Goal: Task Accomplishment & Management: Complete application form

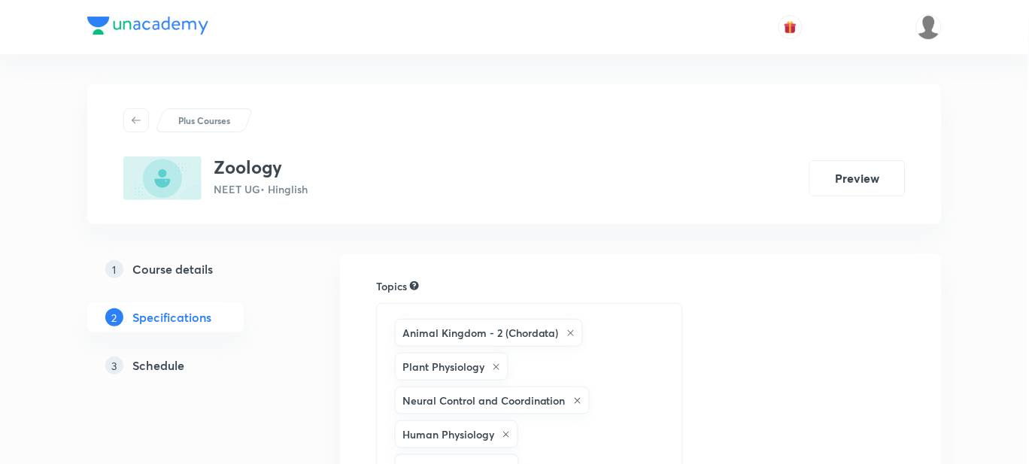
click at [163, 366] on h5 "Schedule" at bounding box center [158, 366] width 52 height 18
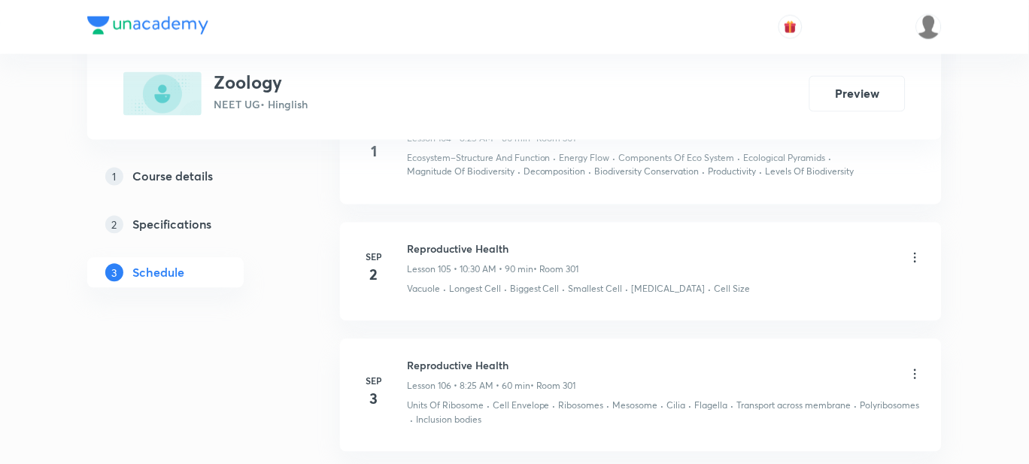
scroll to position [13509, 0]
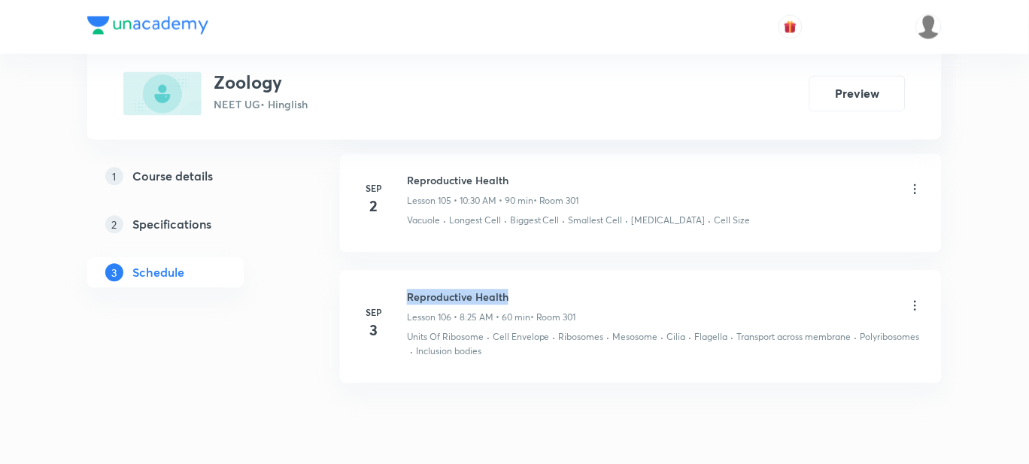
drag, startPoint x: 538, startPoint y: 235, endPoint x: 407, endPoint y: 240, distance: 131.0
click at [407, 290] on h6 "Reproductive Health" at bounding box center [491, 298] width 169 height 16
copy h6 "Reproductive Health"
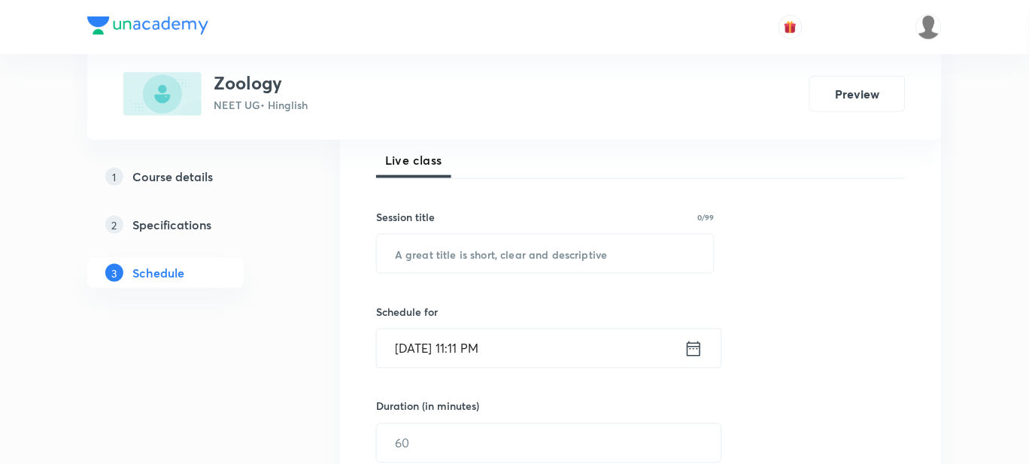
scroll to position [375, 0]
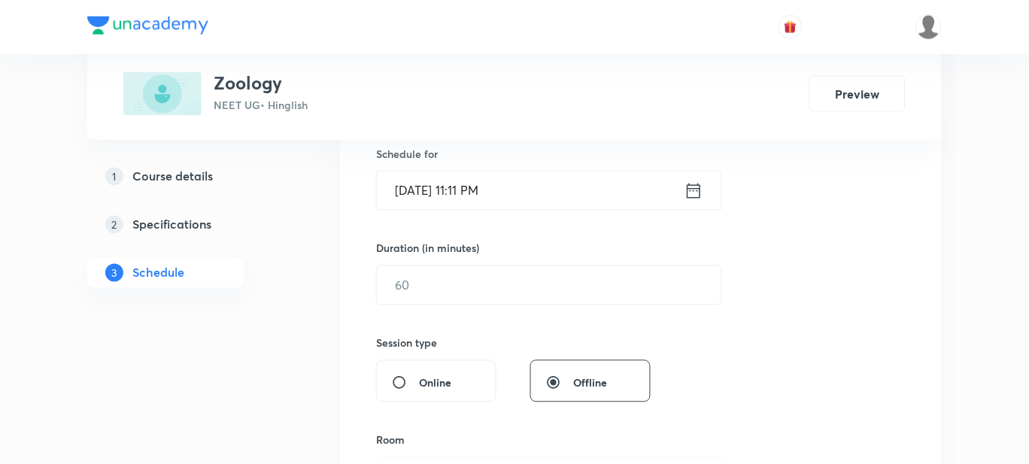
click at [422, 192] on input "Sep 4, 2025, 11:11 PM" at bounding box center [531, 191] width 308 height 38
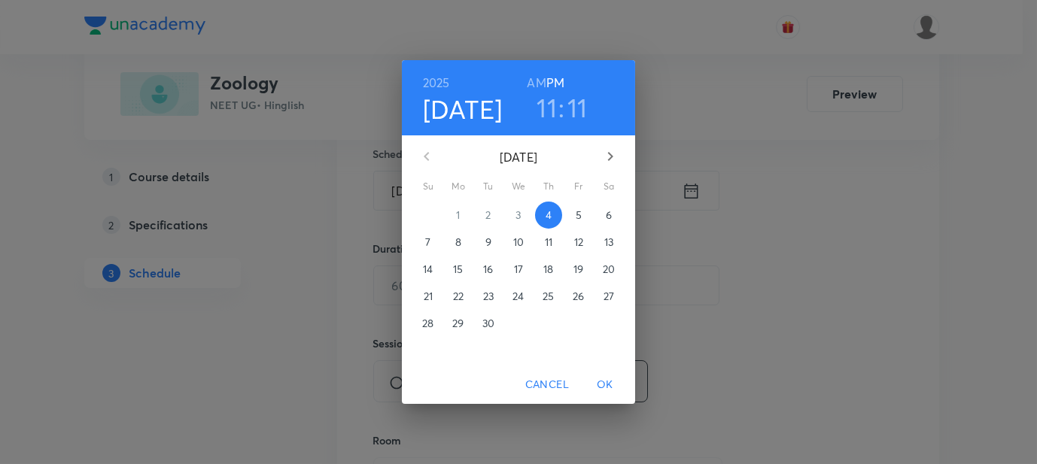
click at [582, 214] on span "5" at bounding box center [578, 215] width 27 height 15
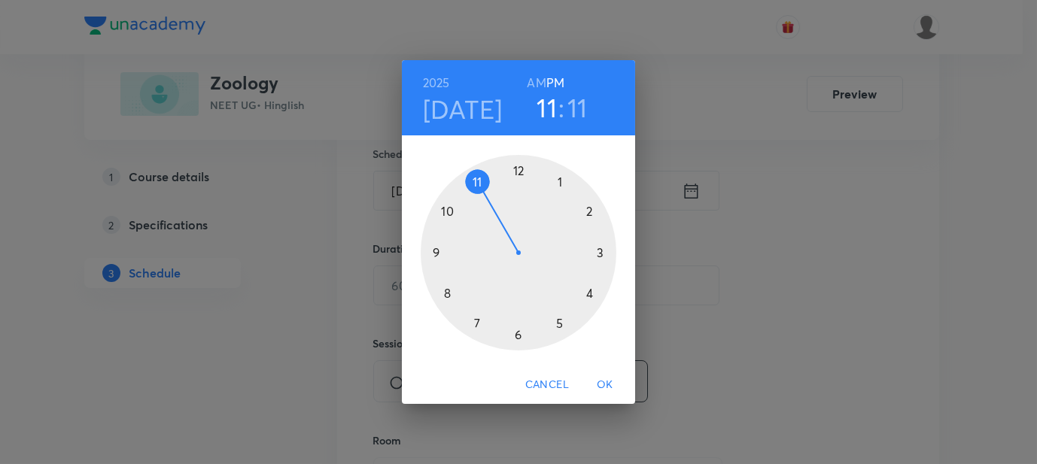
click at [538, 80] on h6 "AM" at bounding box center [536, 82] width 19 height 21
click at [546, 107] on h3 "11" at bounding box center [546, 108] width 20 height 32
click at [442, 291] on div at bounding box center [519, 253] width 196 height 196
click at [558, 327] on div at bounding box center [519, 253] width 196 height 196
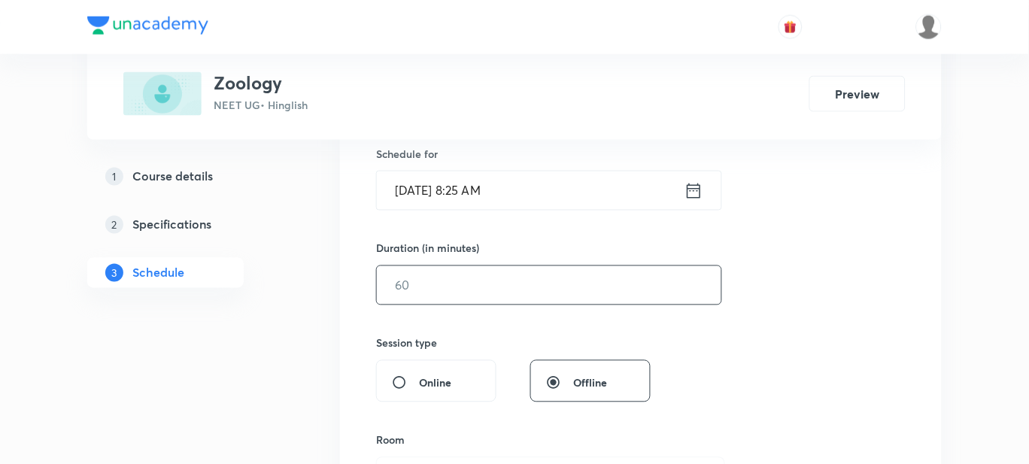
click at [433, 284] on input "text" at bounding box center [549, 285] width 345 height 38
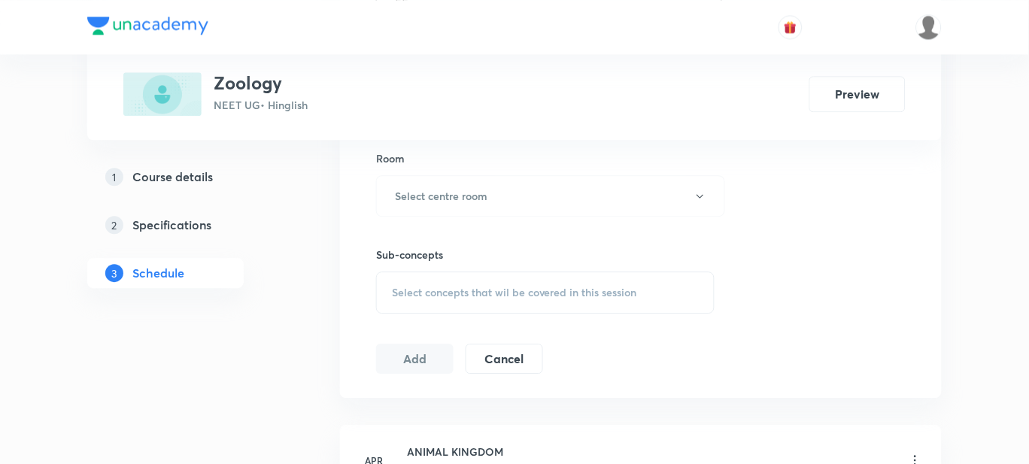
scroll to position [470, 0]
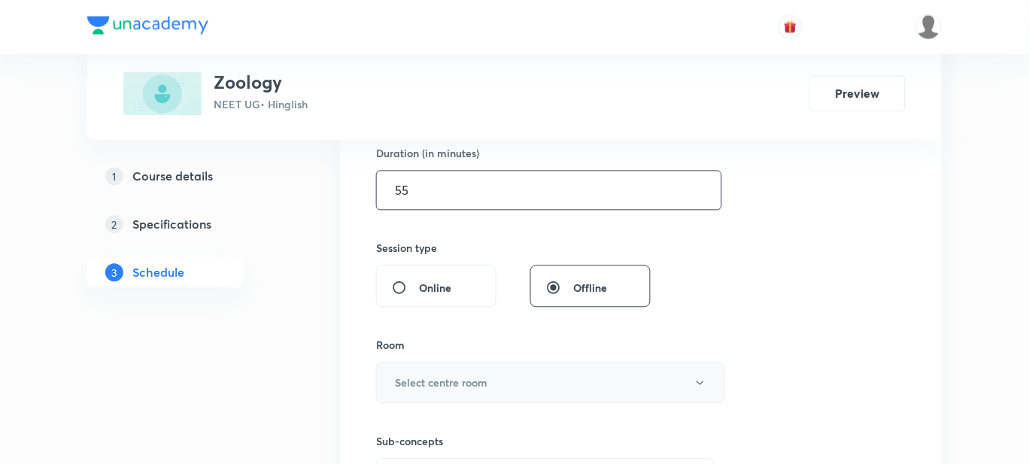
type input "55"
click at [422, 388] on h6 "Select centre room" at bounding box center [441, 383] width 93 height 16
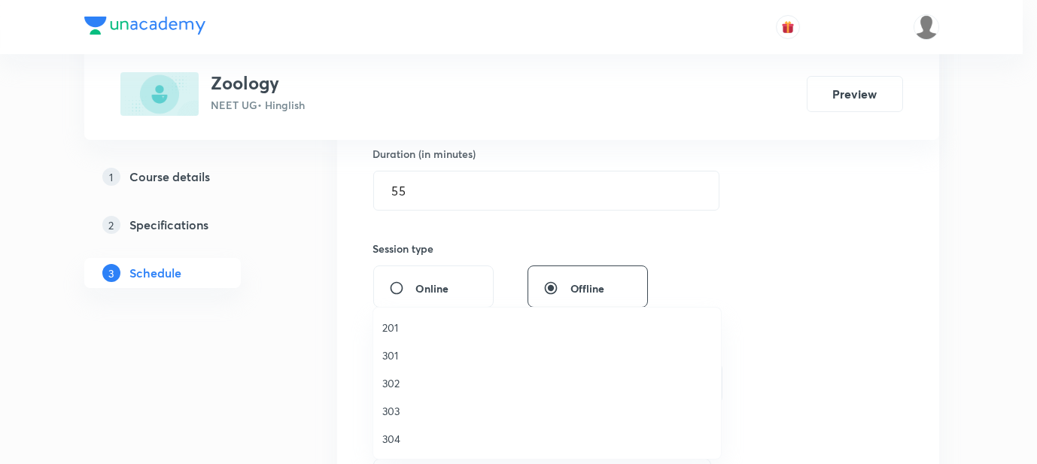
click at [400, 335] on span "201" at bounding box center [547, 328] width 330 height 16
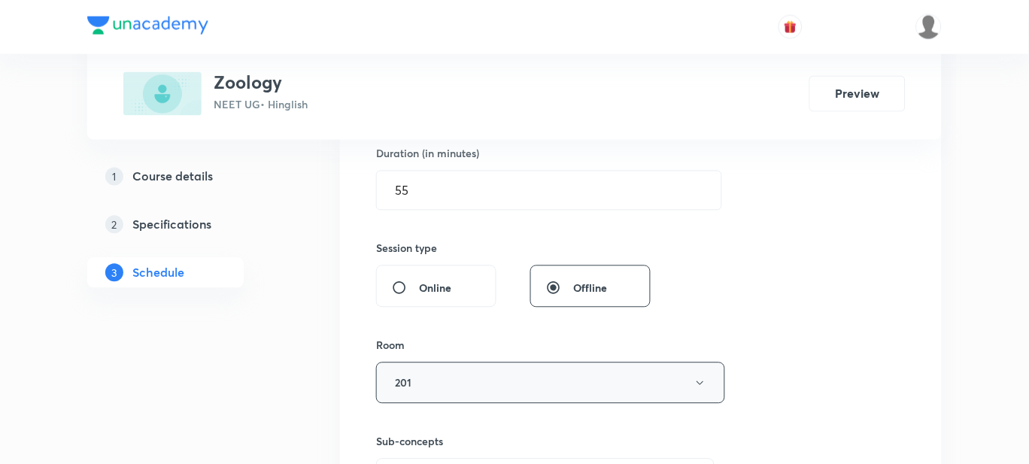
click at [395, 372] on button "201" at bounding box center [550, 383] width 349 height 41
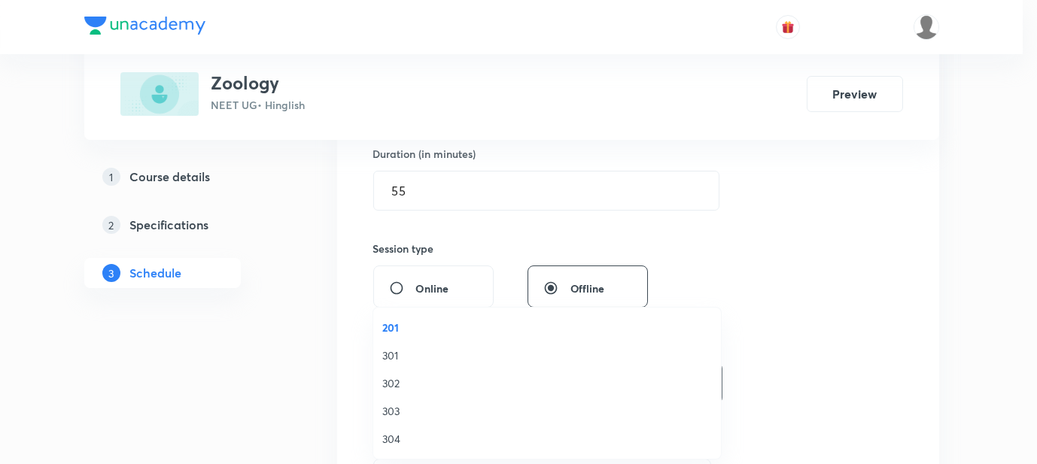
click at [397, 357] on span "301" at bounding box center [547, 356] width 330 height 16
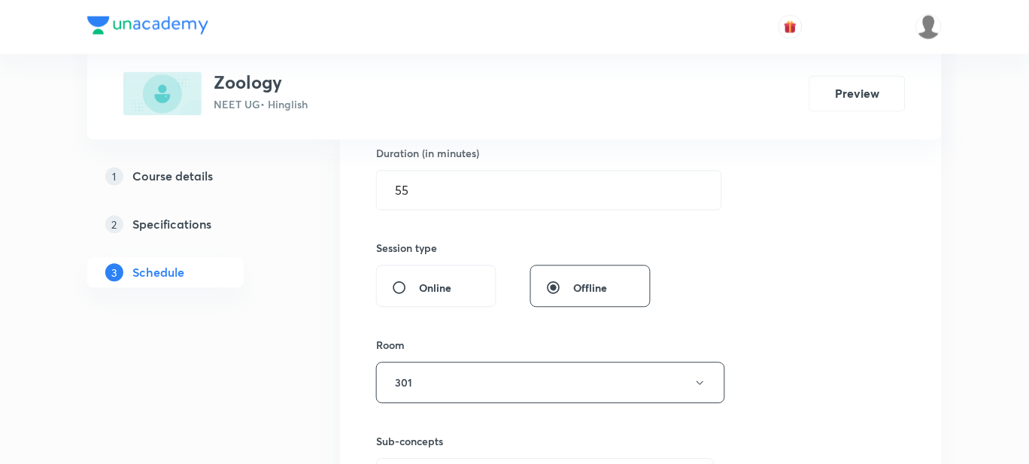
scroll to position [658, 0]
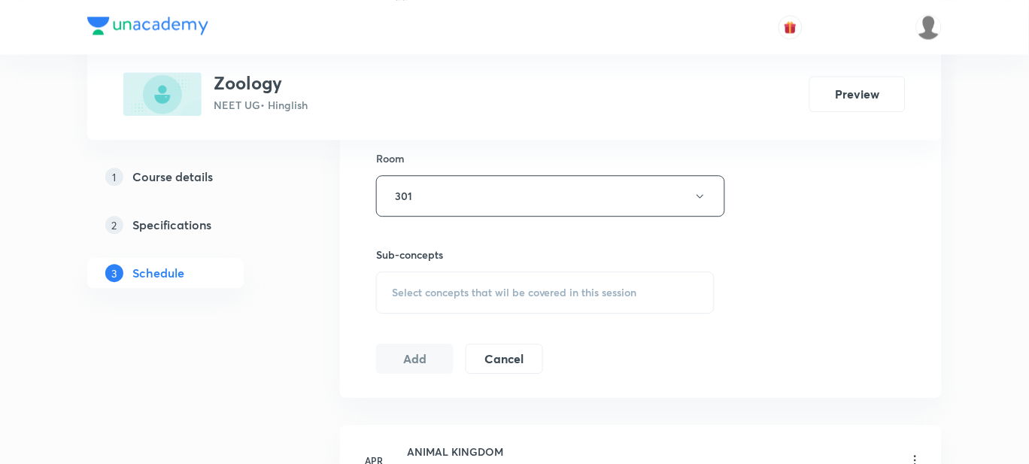
click at [414, 292] on span "Select concepts that wil be covered in this session" at bounding box center [514, 293] width 245 height 12
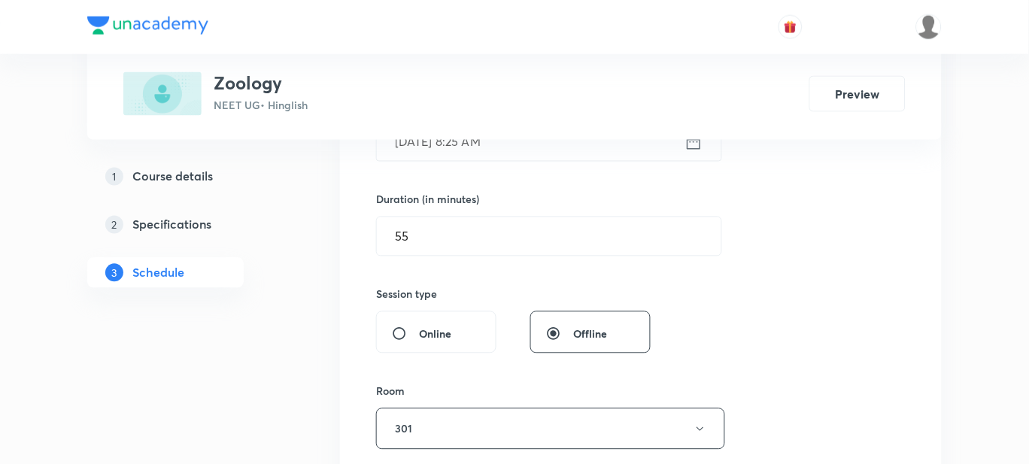
scroll to position [187, 0]
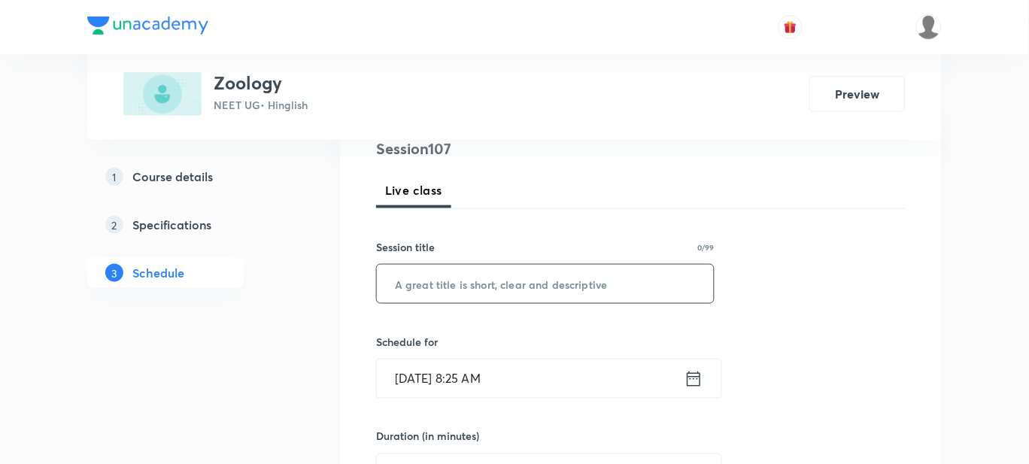
click at [436, 282] on input "text" at bounding box center [545, 284] width 337 height 38
paste input "Reproductive Health"
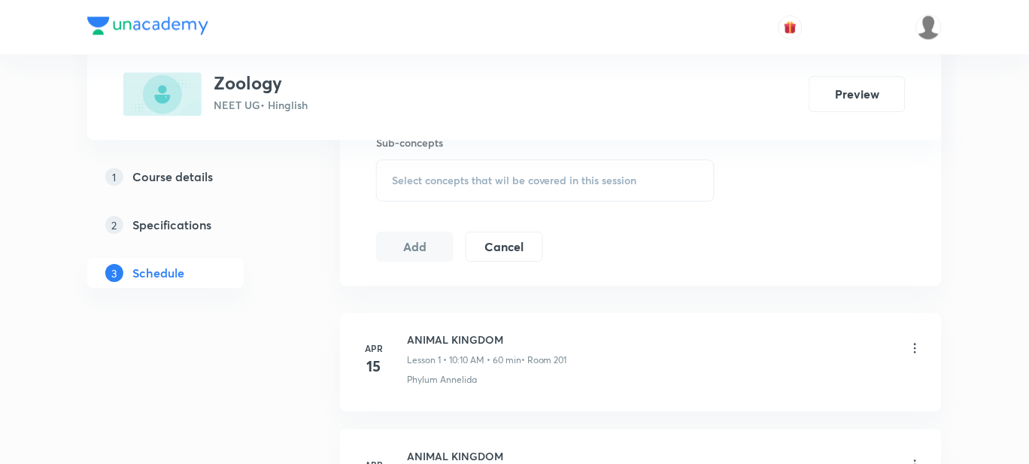
scroll to position [658, 0]
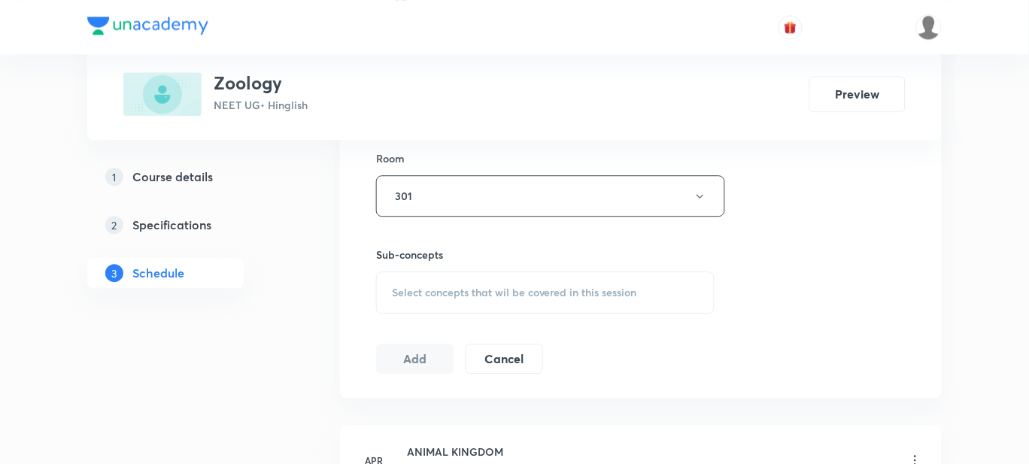
type input "Reproductive Health"
click at [448, 283] on div "Select concepts that wil be covered in this session" at bounding box center [545, 293] width 339 height 42
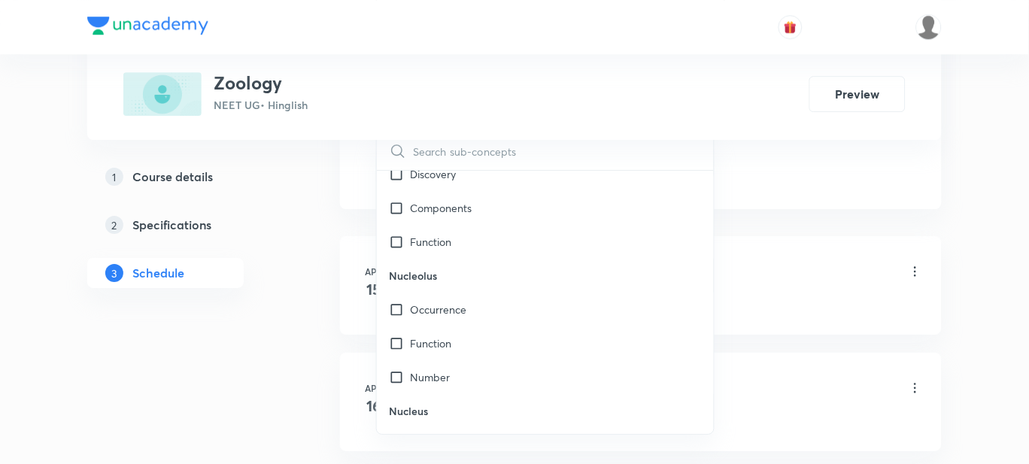
scroll to position [19469, 0]
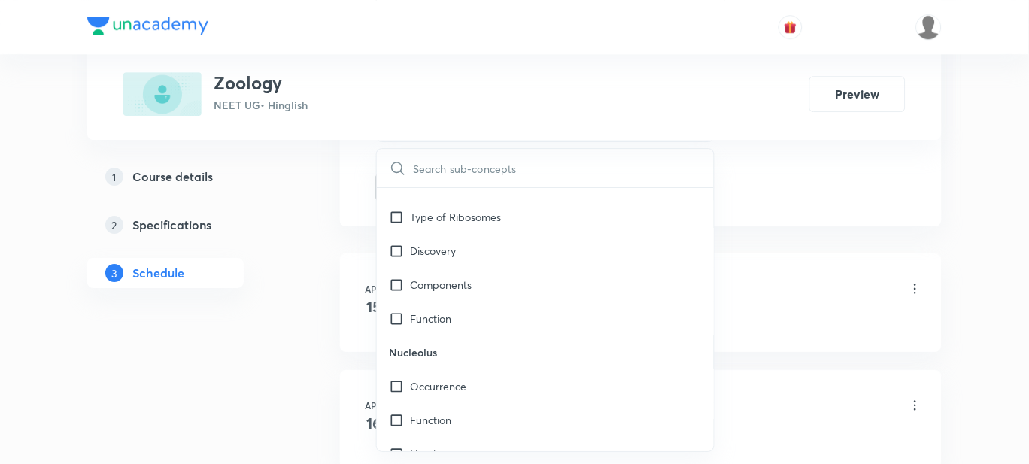
checkbox input "true"
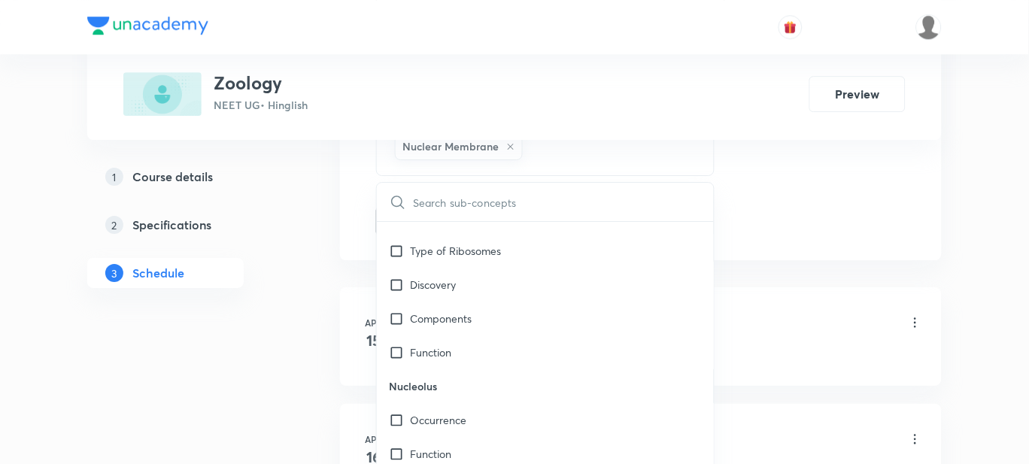
checkbox input "true"
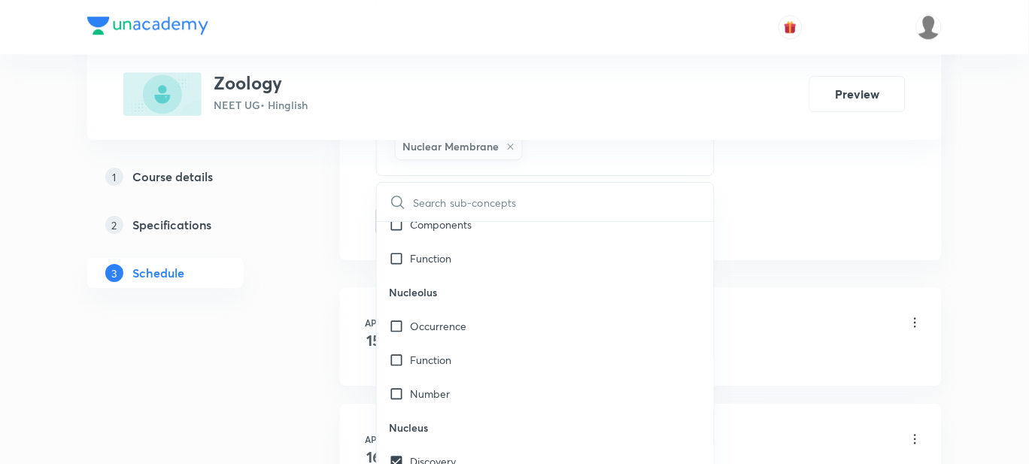
checkbox input "true"
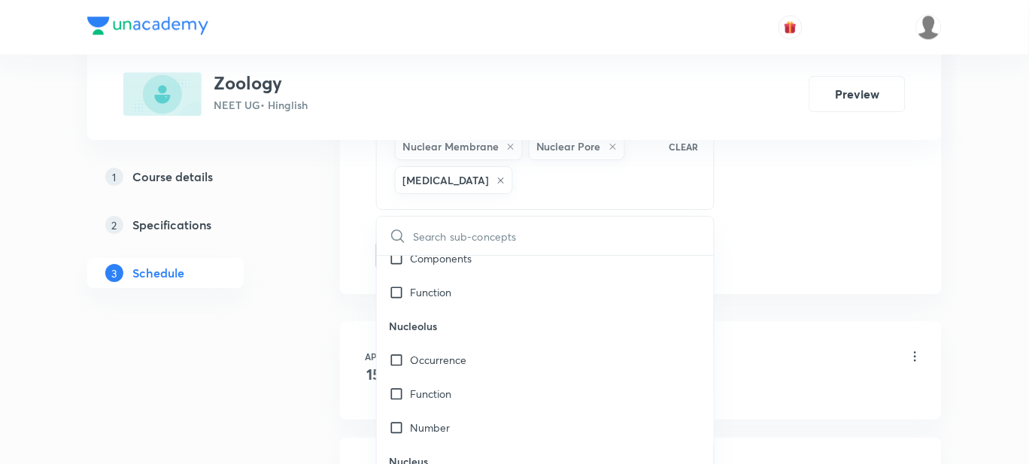
checkbox input "true"
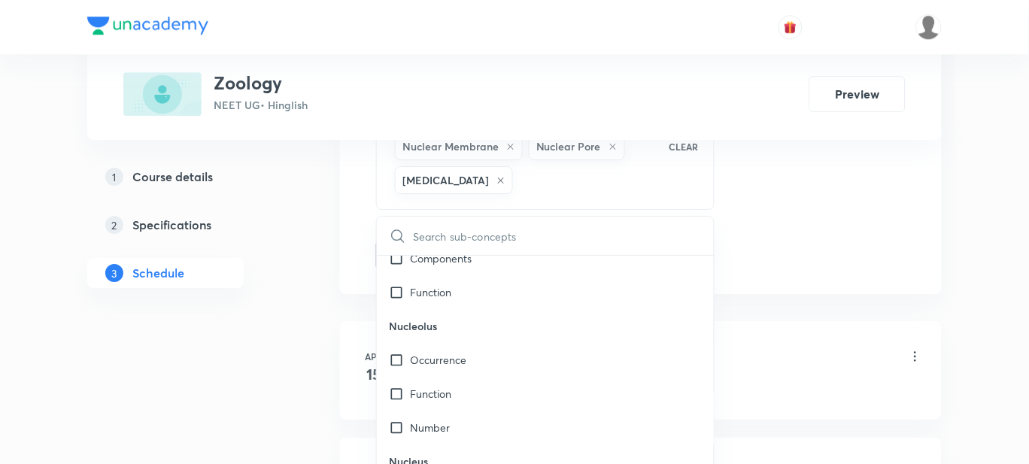
checkbox input "true"
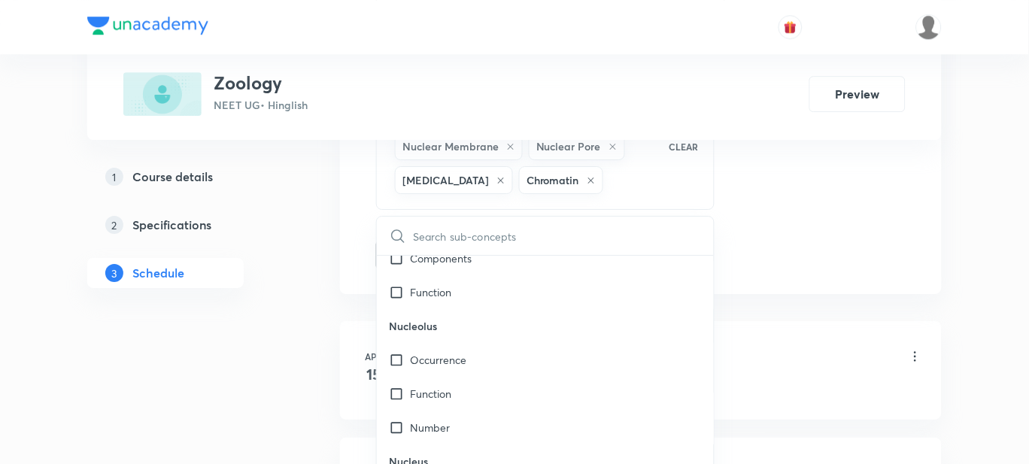
checkbox input "true"
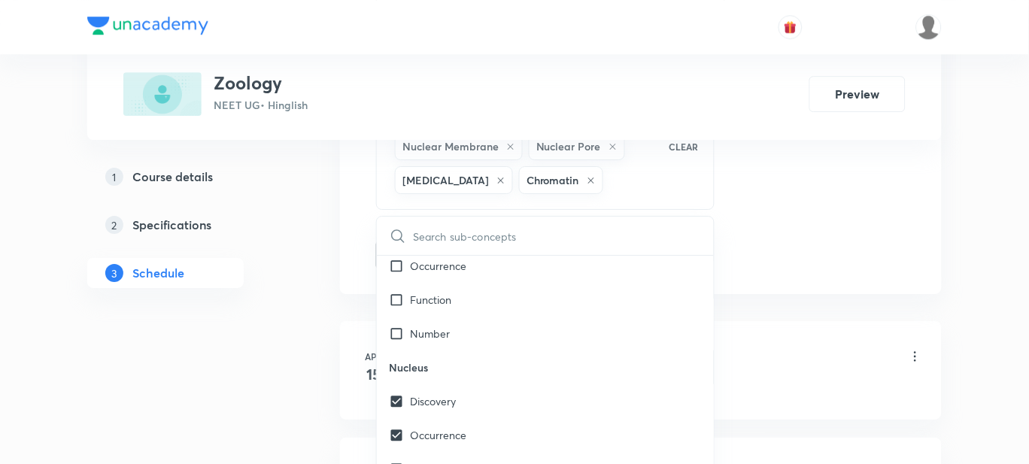
checkbox input "true"
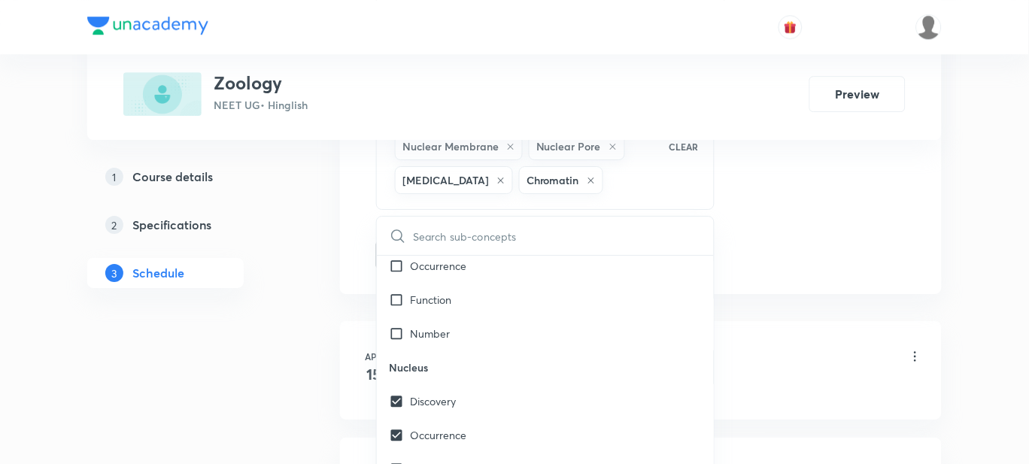
checkbox input "true"
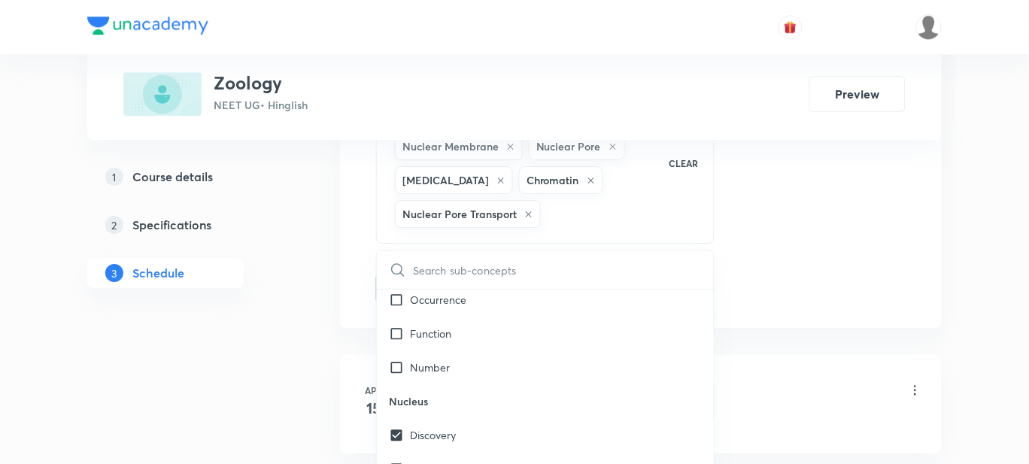
checkbox input "true"
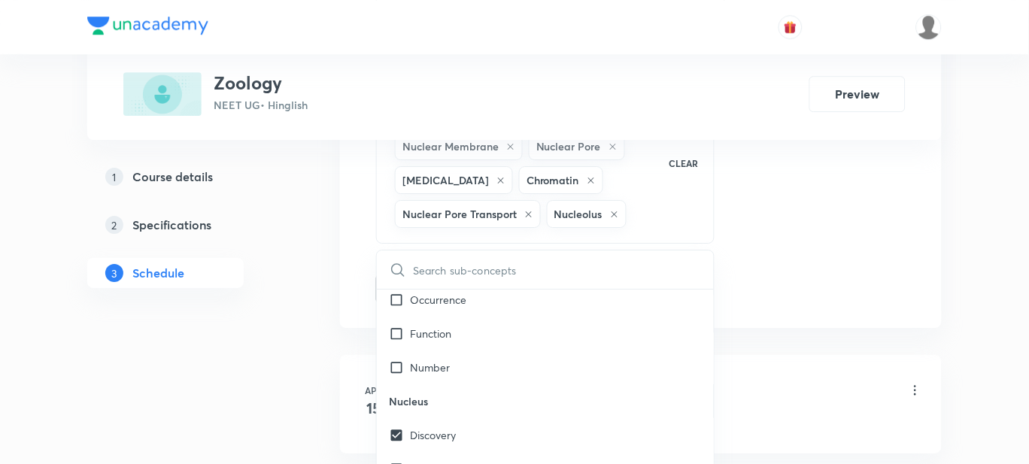
checkbox input "true"
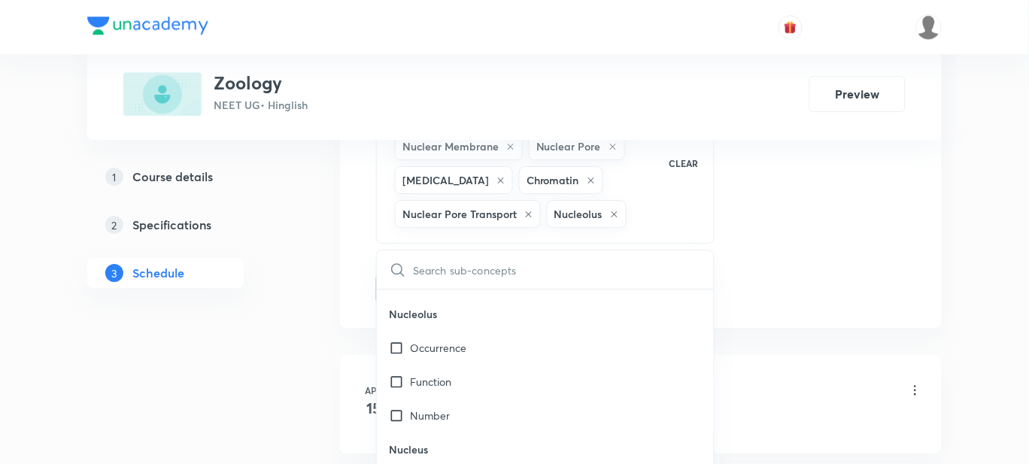
scroll to position [19751, 0]
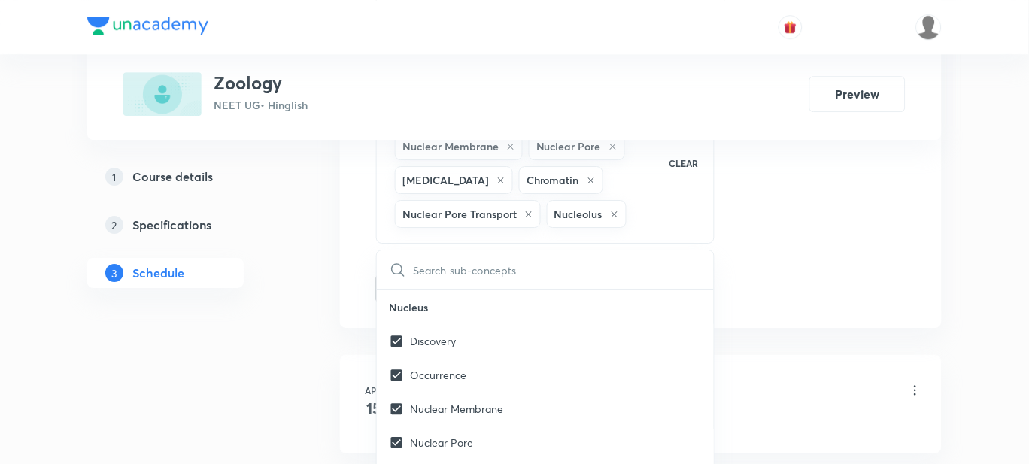
drag, startPoint x: 452, startPoint y: 357, endPoint x: 469, endPoint y: 398, distance: 44.6
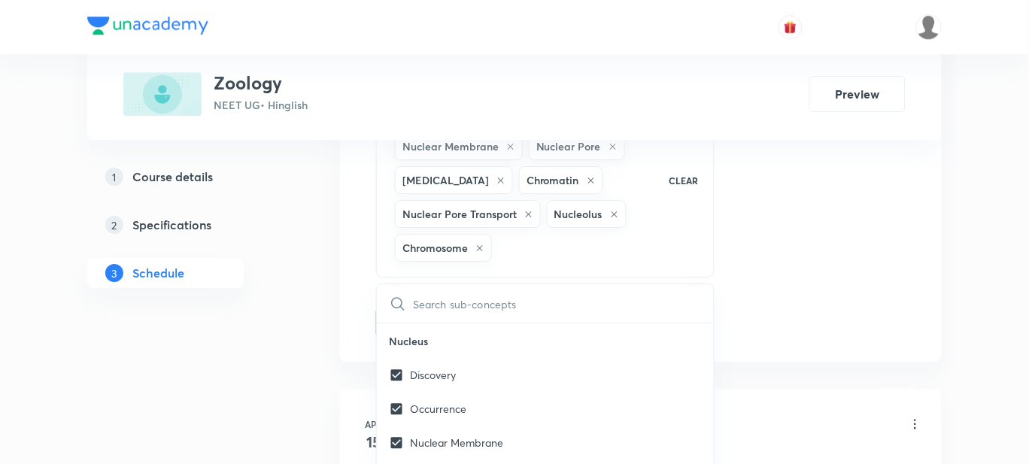
checkbox input "true"
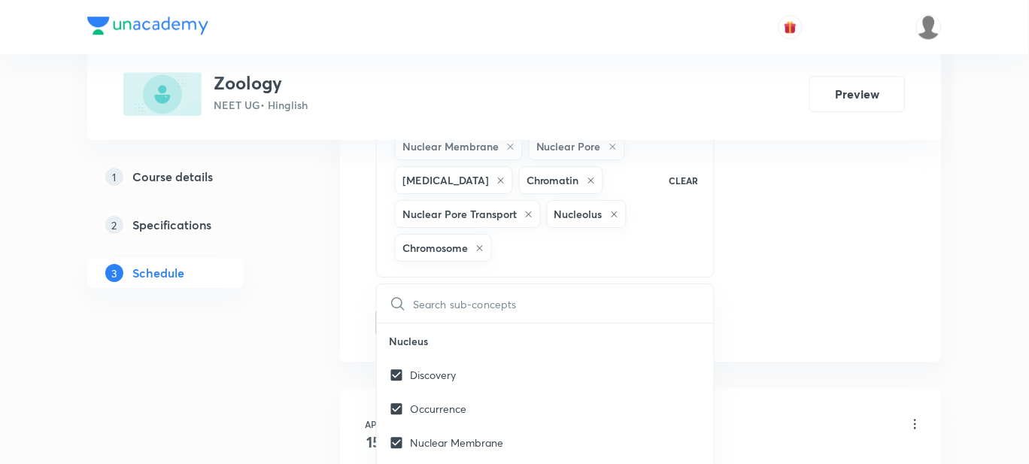
checkbox input "true"
drag, startPoint x: 472, startPoint y: 424, endPoint x: 364, endPoint y: 310, distance: 157.0
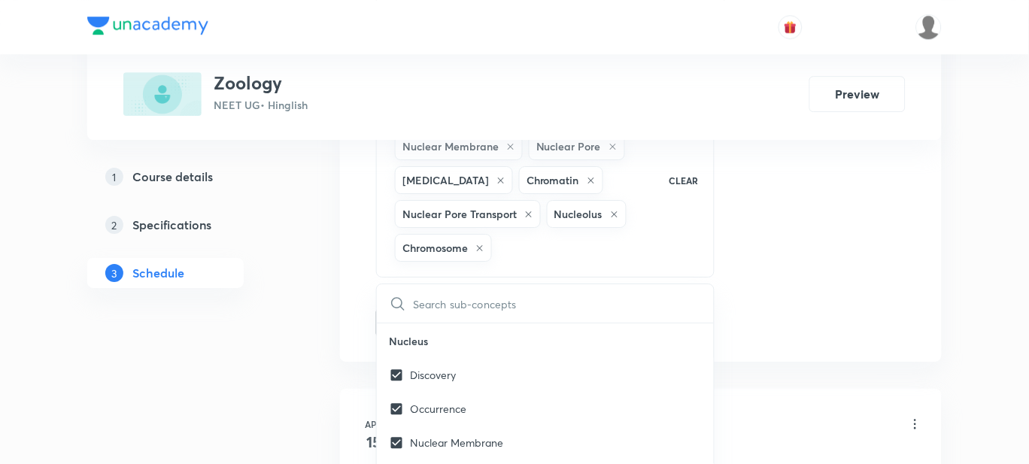
checkbox input "true"
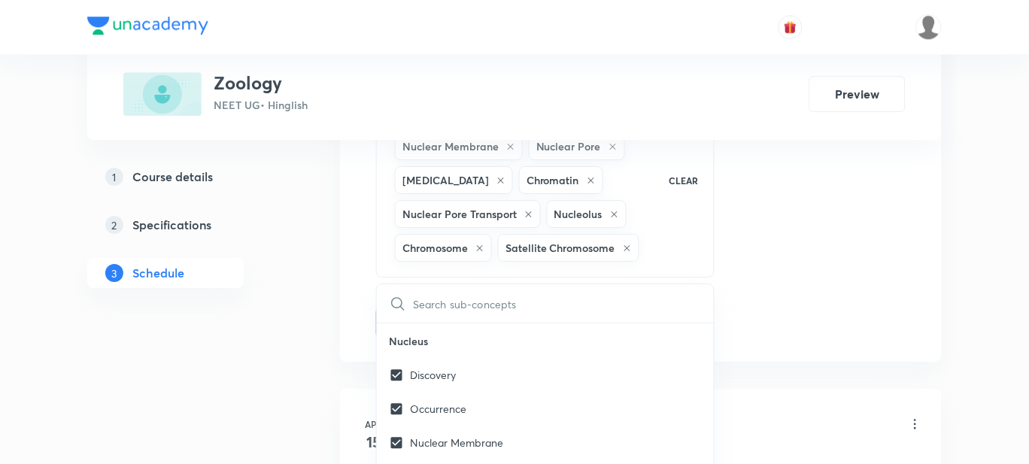
checkbox input "true"
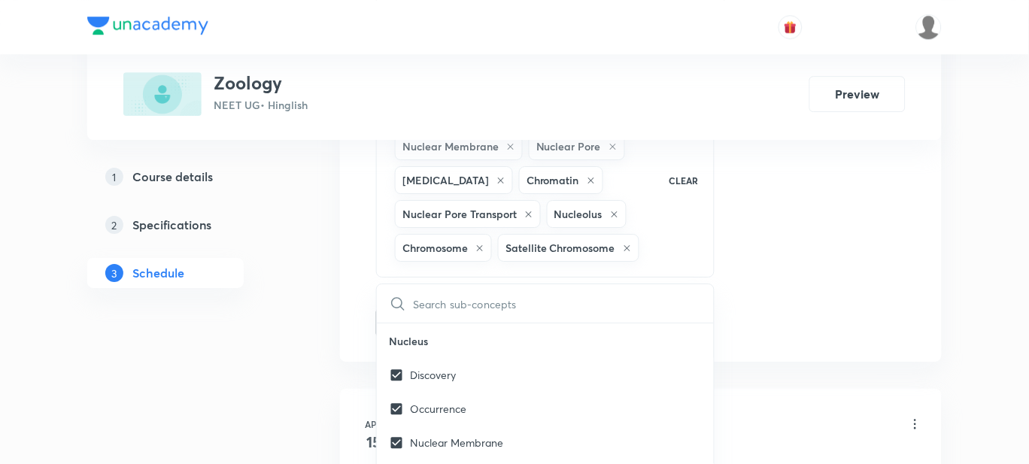
checkbox input "true"
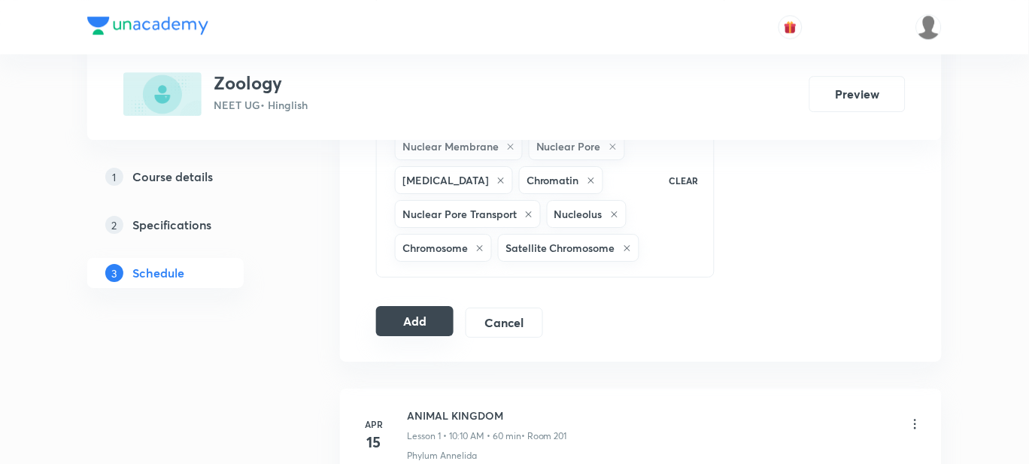
click at [413, 328] on button "Add" at bounding box center [415, 321] width 78 height 30
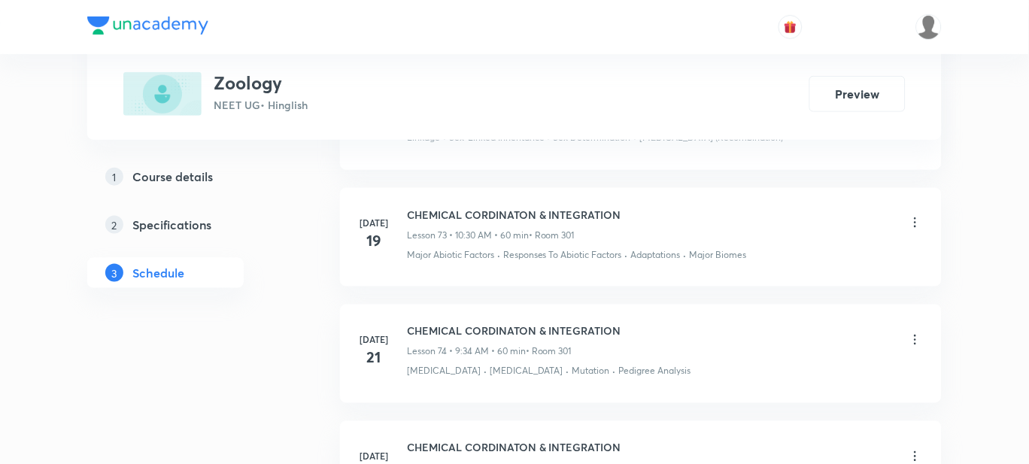
scroll to position [12819, 0]
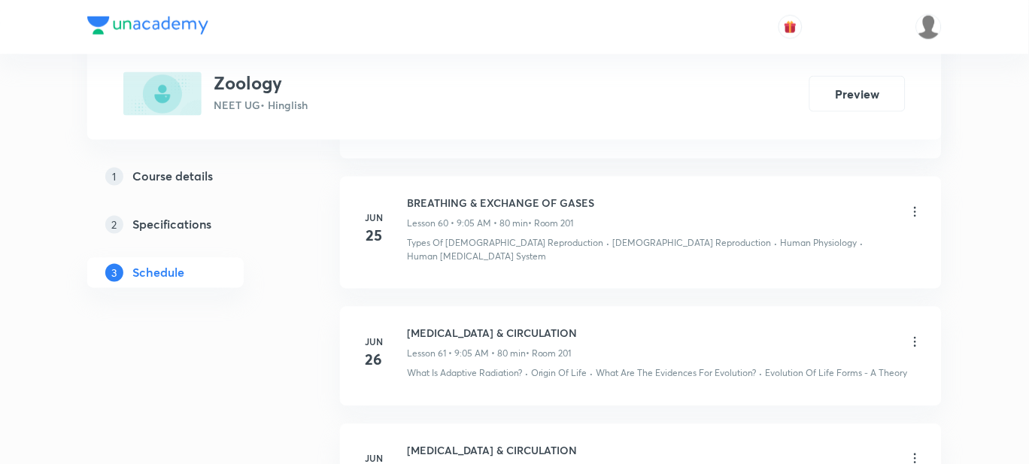
scroll to position [13467, 0]
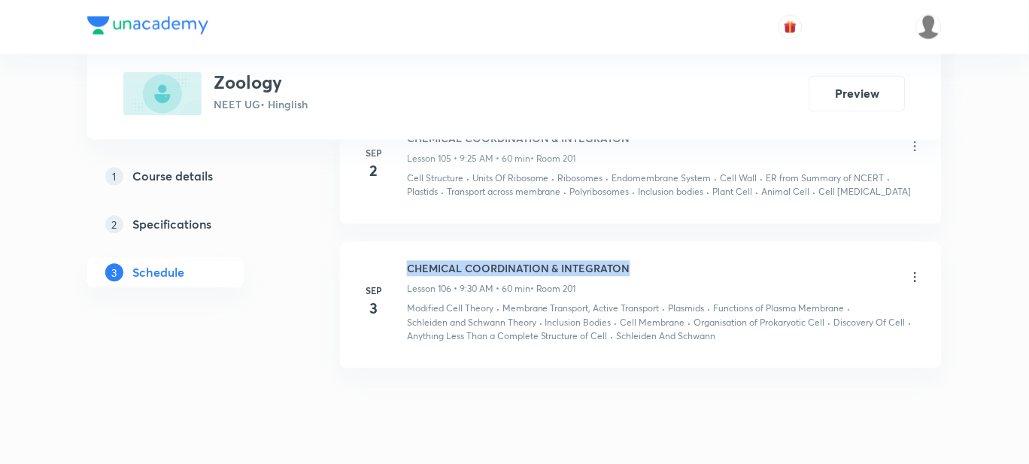
drag, startPoint x: 633, startPoint y: 220, endPoint x: 394, endPoint y: 216, distance: 238.6
click at [394, 261] on div "[DATE] CHEMICAL COORDINATION & INTEGRATON Lesson 106 • 9:30 AM • 60 min • Room …" at bounding box center [641, 302] width 564 height 83
copy h6 "CHEMICAL COORDINATION & INTEGRATON"
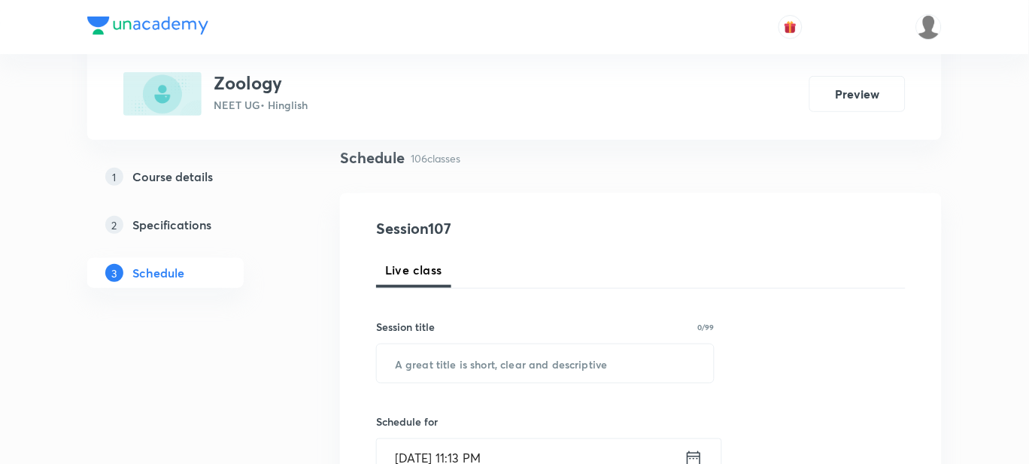
scroll to position [187, 0]
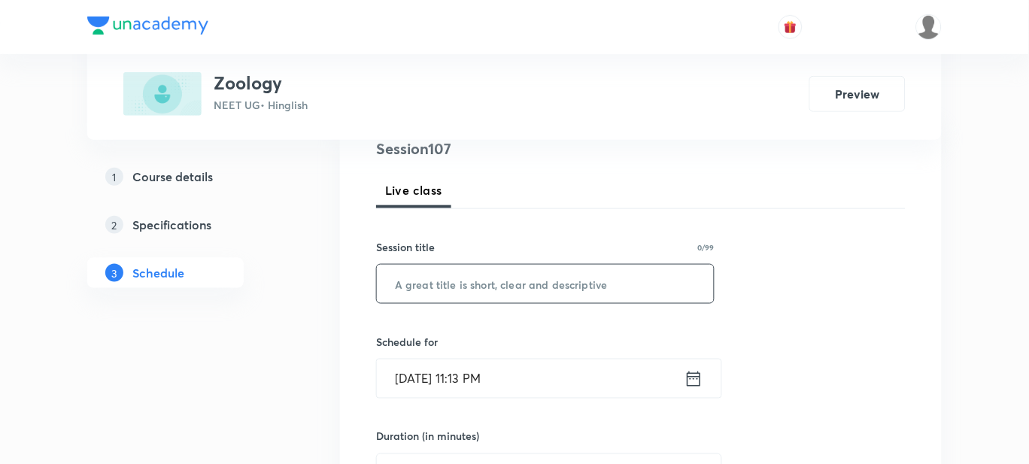
click at [479, 280] on input "text" at bounding box center [545, 284] width 337 height 38
paste input "CHEMICAL COORDINATION & INTEGRATON"
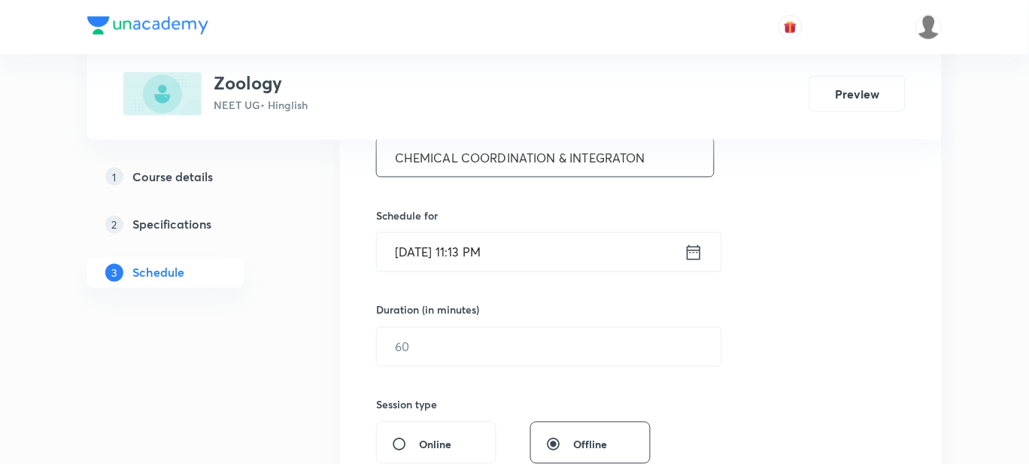
scroll to position [281, 0]
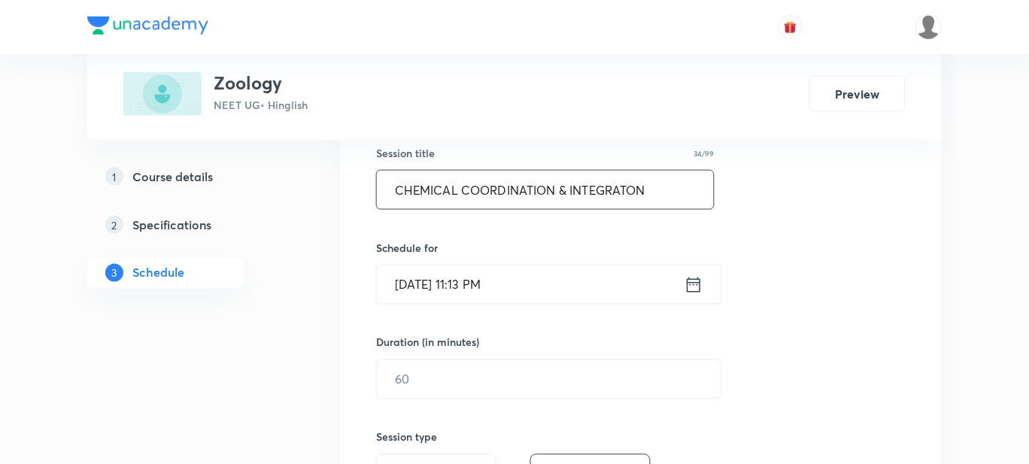
type input "CHEMICAL COORDINATION & INTEGRATON"
click at [454, 289] on input "[DATE] 11:13 PM" at bounding box center [531, 285] width 308 height 38
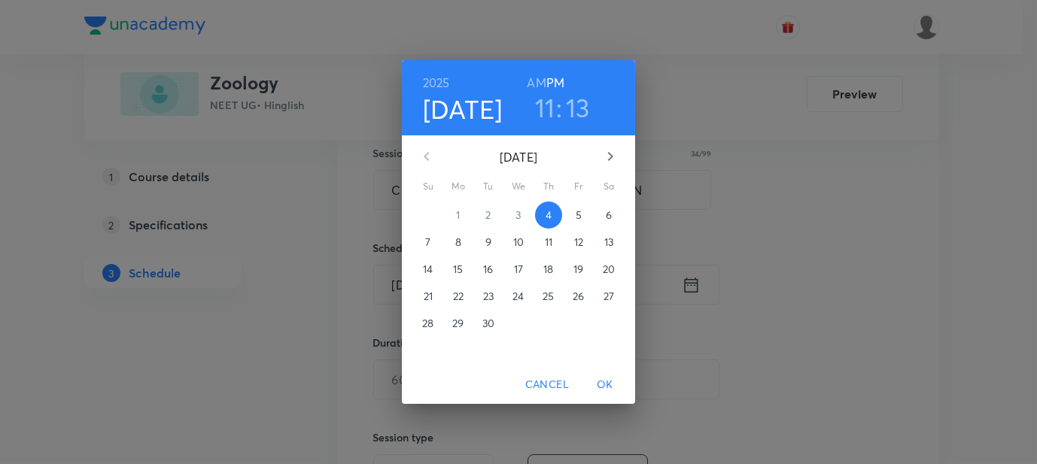
click at [573, 219] on span "5" at bounding box center [578, 215] width 27 height 15
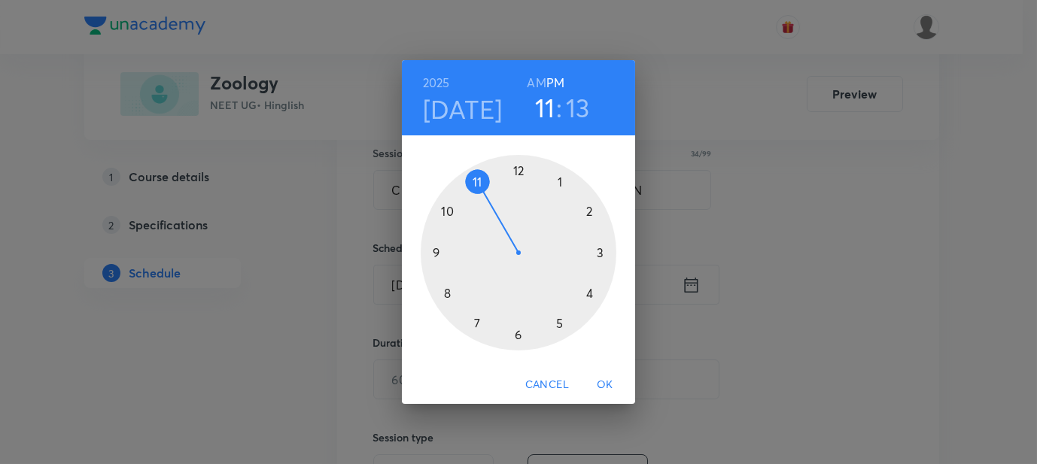
click at [438, 251] on div at bounding box center [519, 253] width 196 height 196
click at [519, 335] on div at bounding box center [519, 253] width 196 height 196
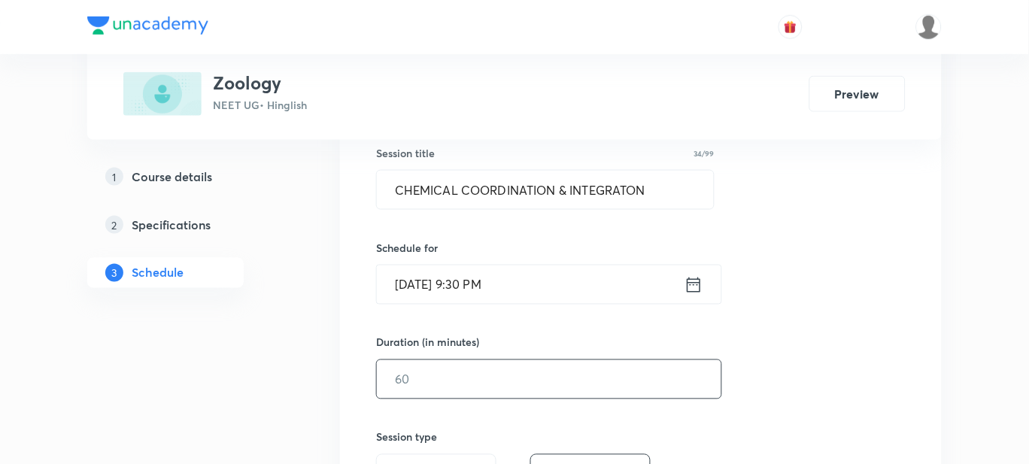
click at [426, 375] on input "text" at bounding box center [549, 379] width 345 height 38
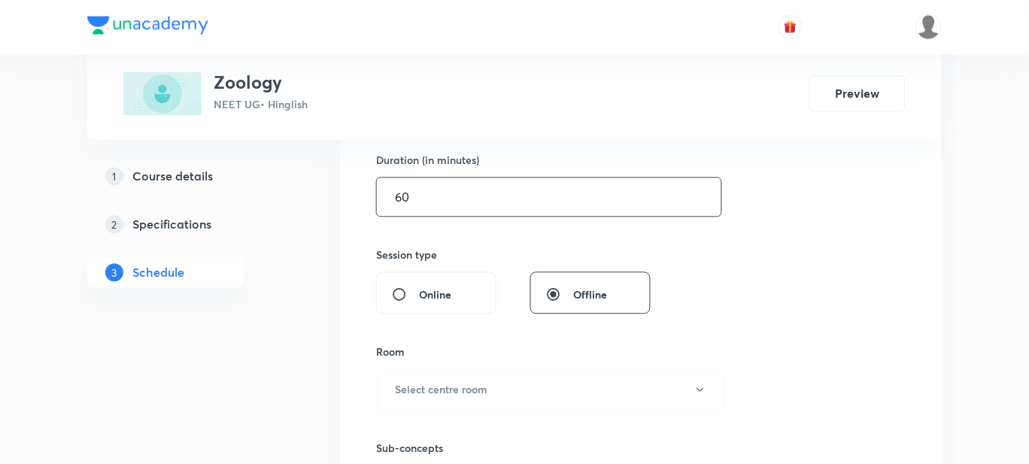
scroll to position [564, 0]
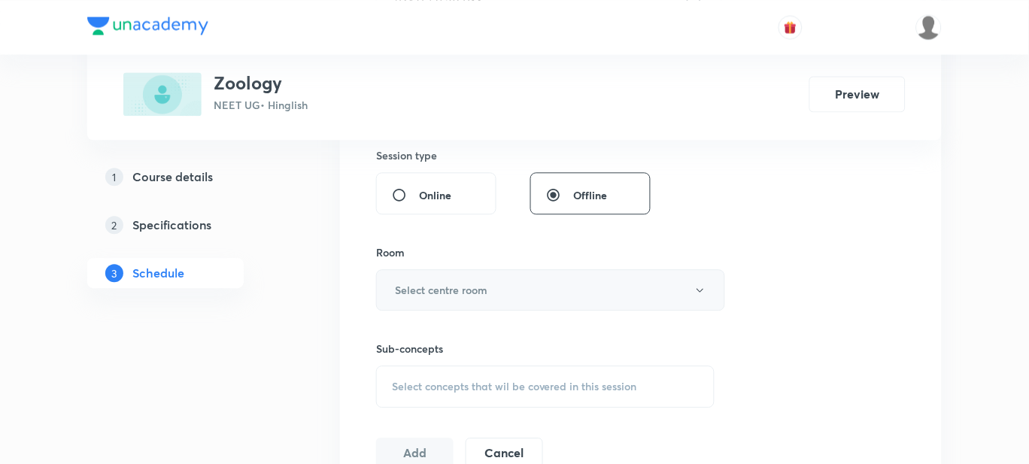
type input "60"
click at [424, 280] on button "Select centre room" at bounding box center [550, 289] width 349 height 41
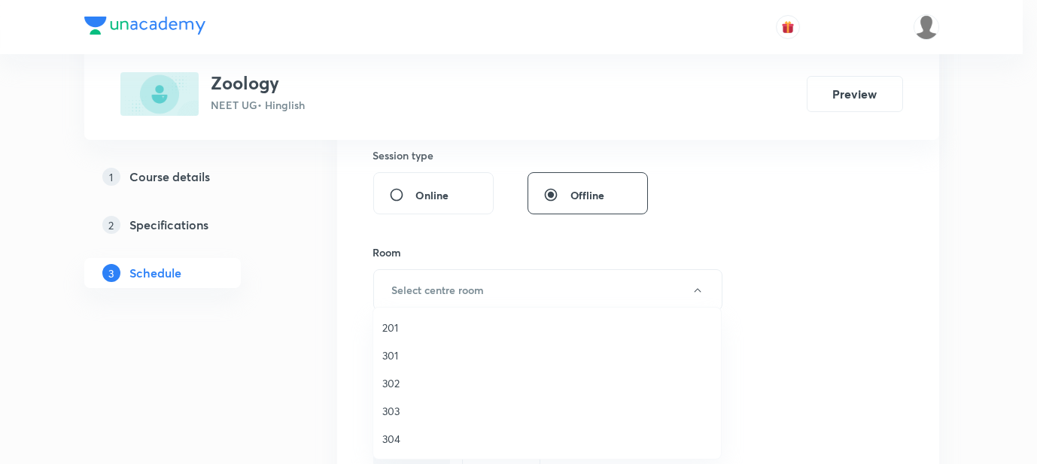
click at [407, 330] on span "201" at bounding box center [547, 328] width 330 height 16
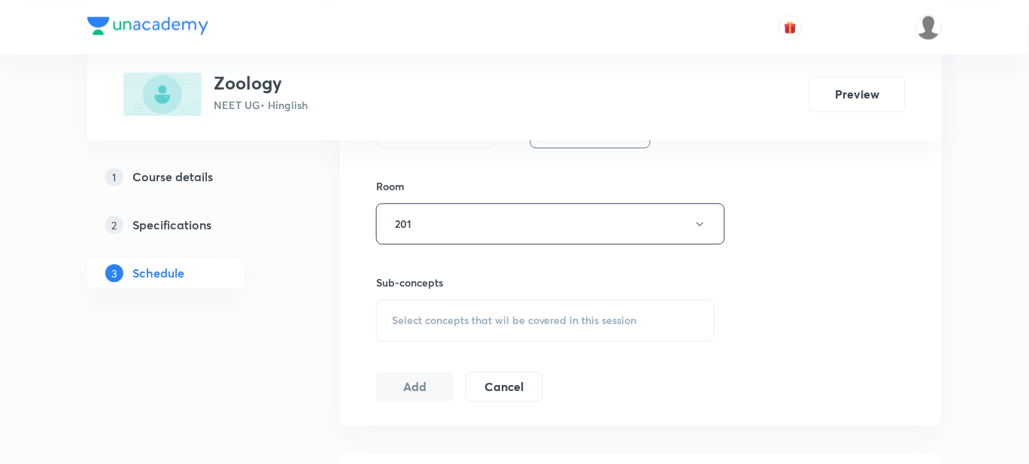
scroll to position [752, 0]
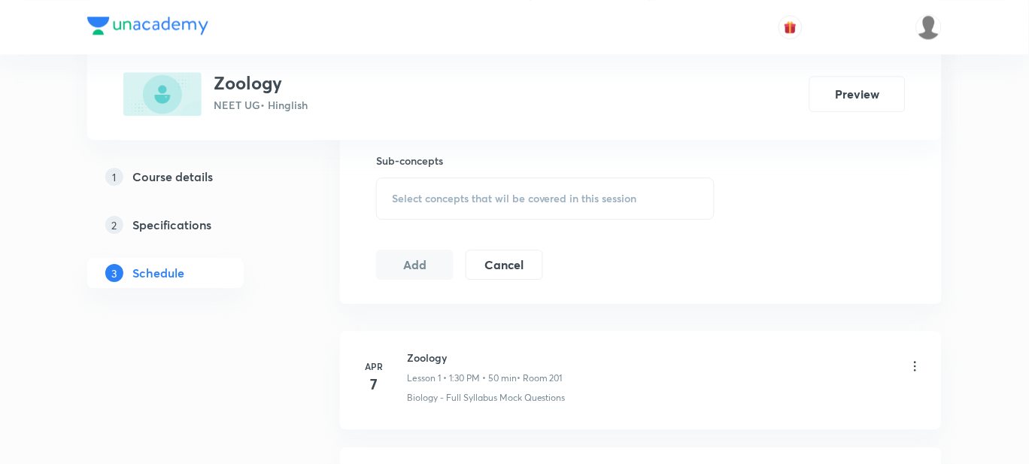
click at [409, 197] on span "Select concepts that wil be covered in this session" at bounding box center [514, 199] width 245 height 12
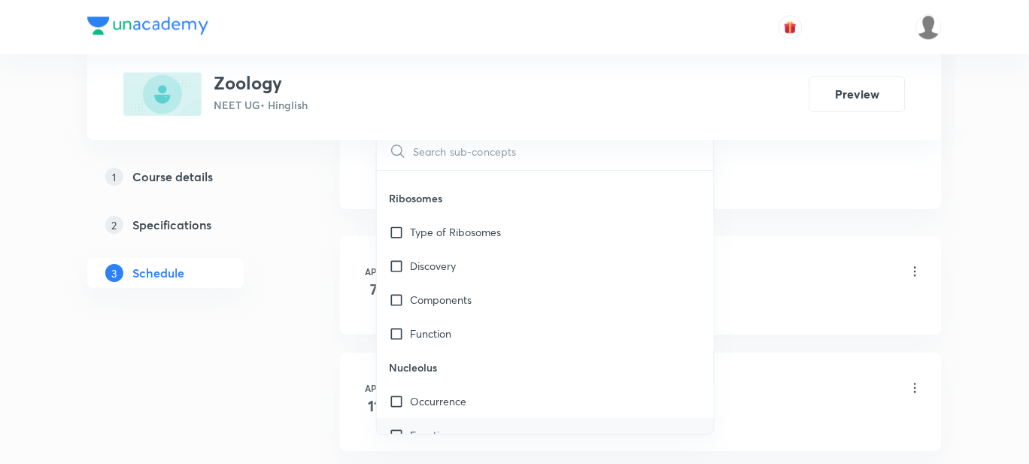
scroll to position [19187, 0]
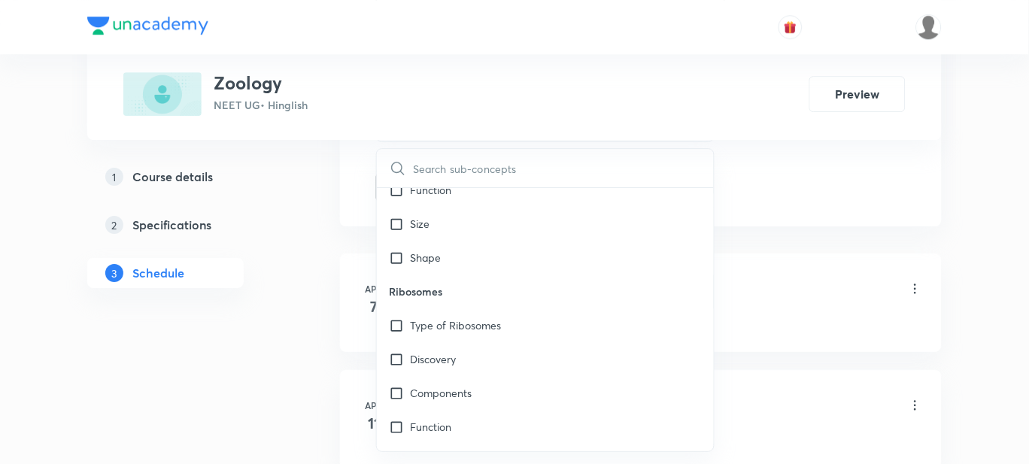
checkbox input "true"
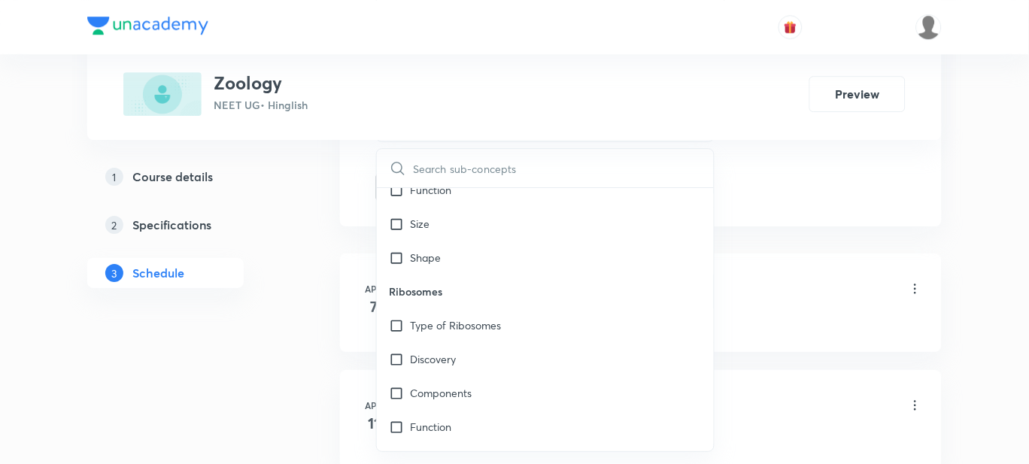
checkbox input "true"
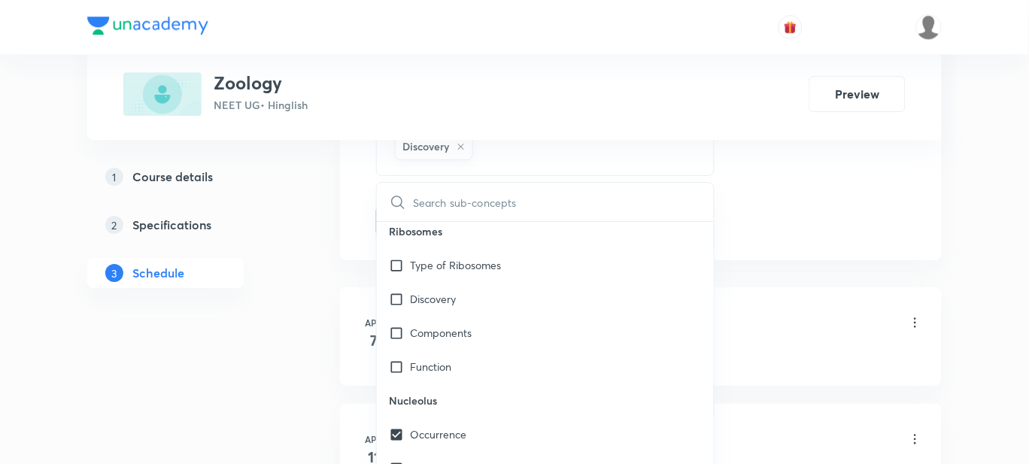
checkbox input "true"
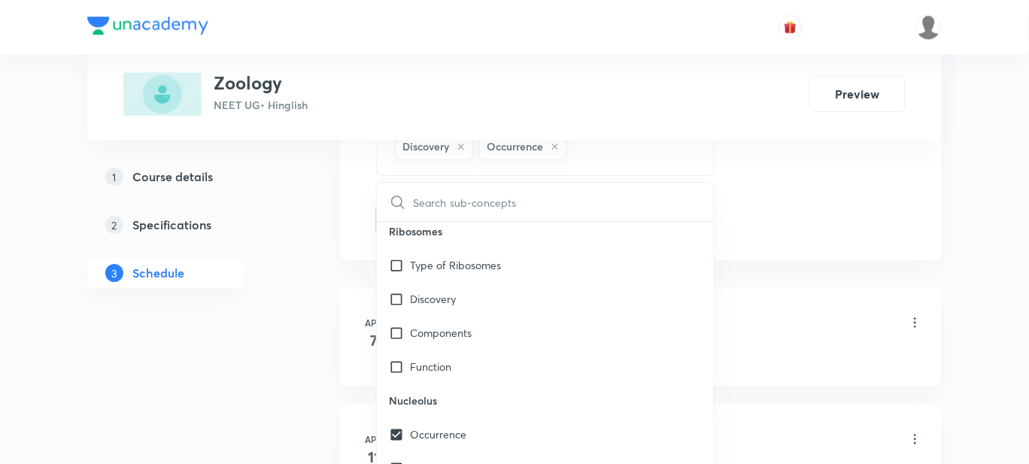
checkbox input "true"
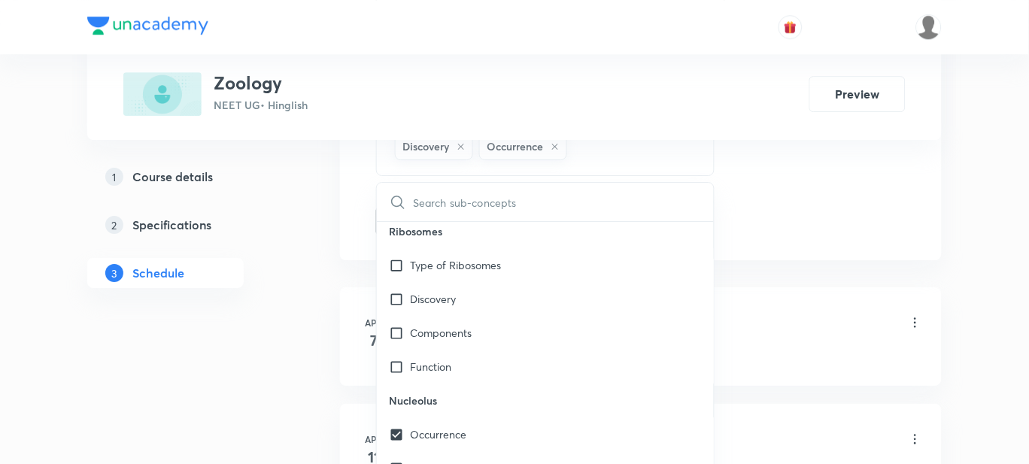
scroll to position [19375, 0]
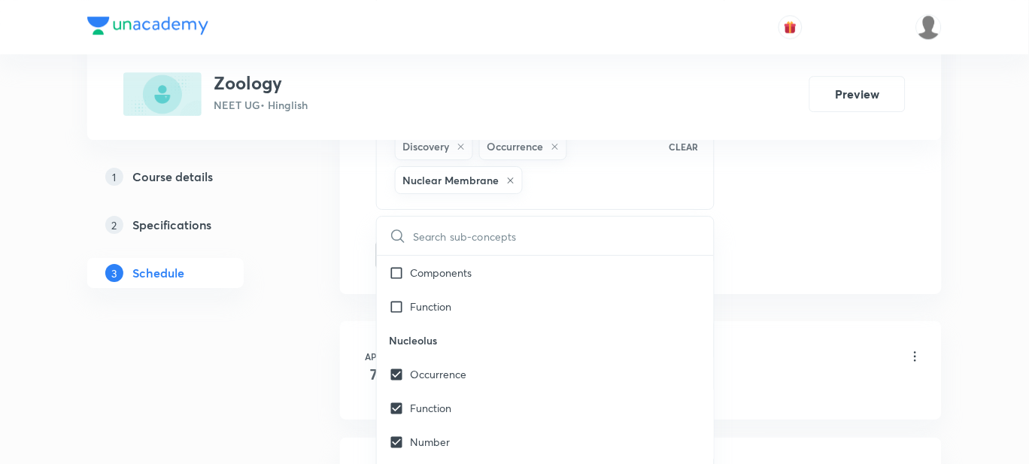
checkbox input "true"
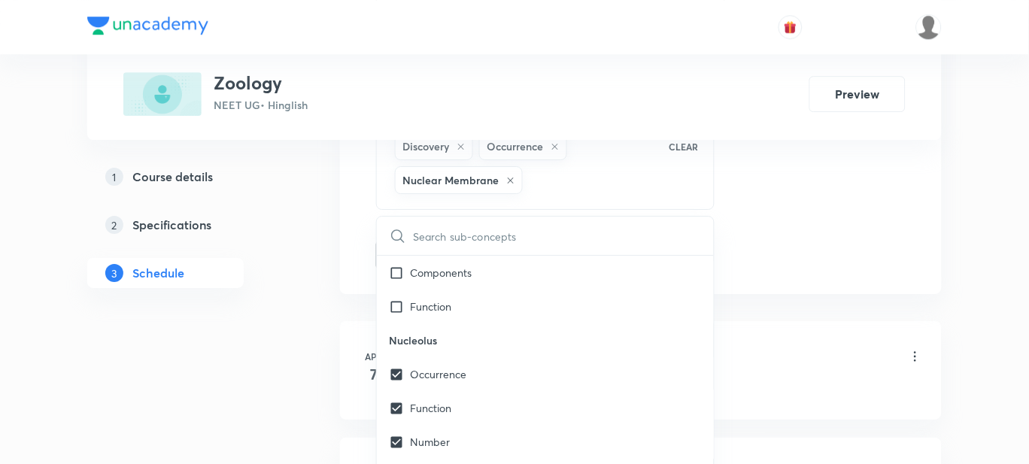
checkbox input "true"
drag, startPoint x: 442, startPoint y: 350, endPoint x: 503, endPoint y: 336, distance: 63.3
checkbox input "true"
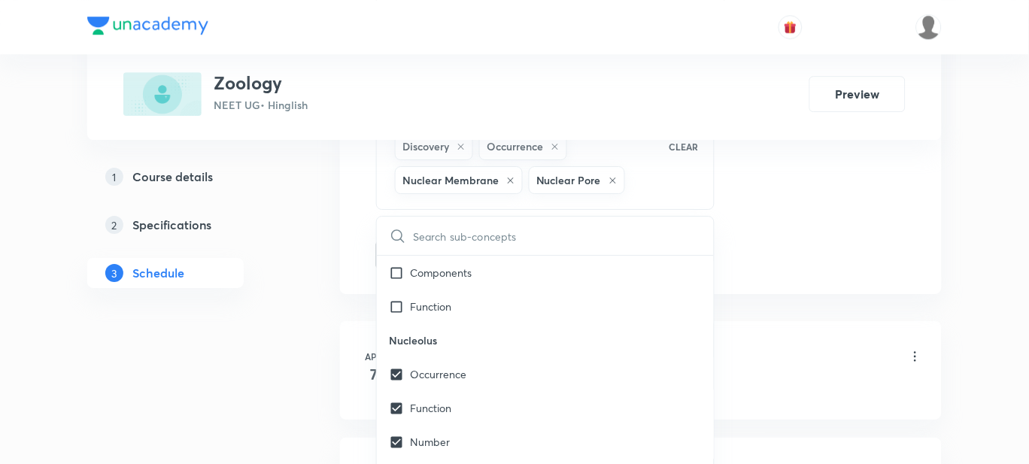
checkbox input "true"
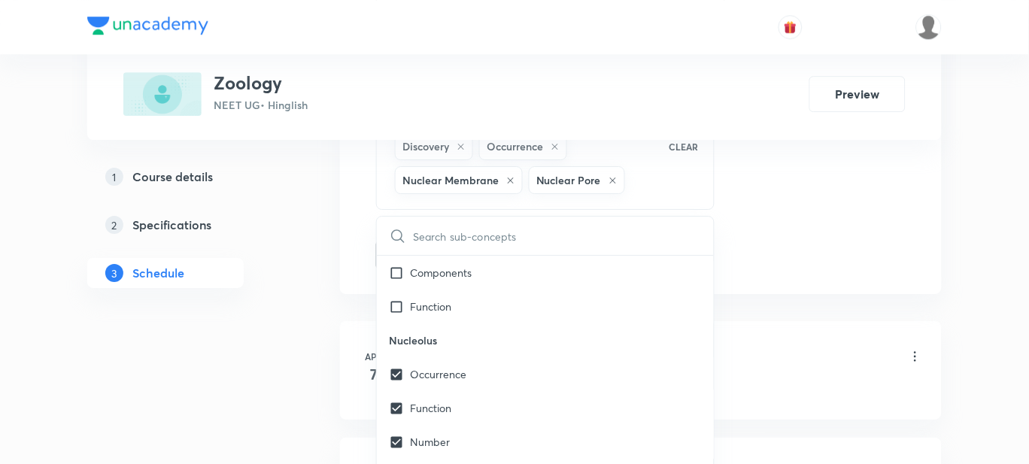
scroll to position [19469, 0]
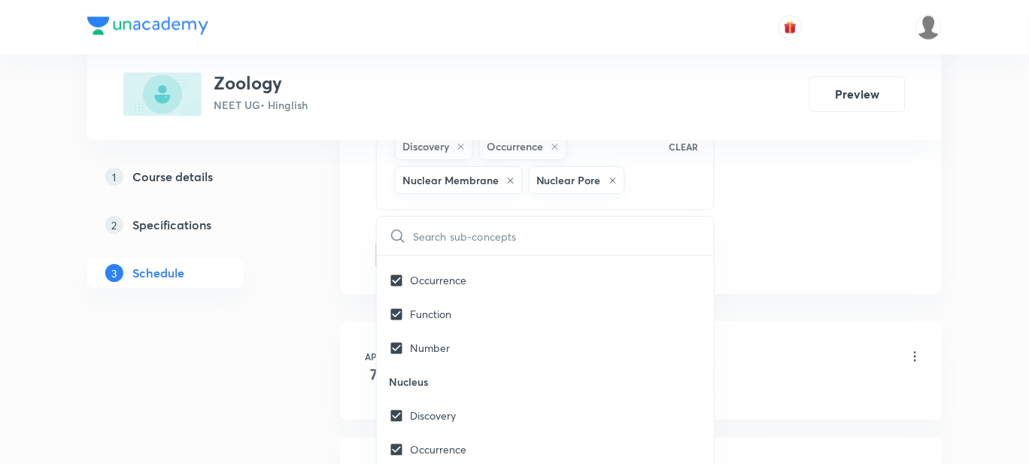
checkbox input "true"
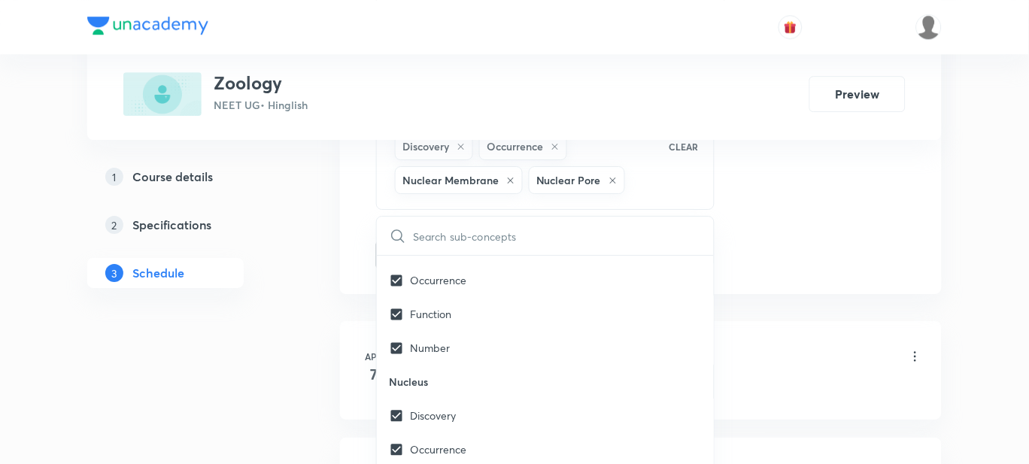
checkbox input "true"
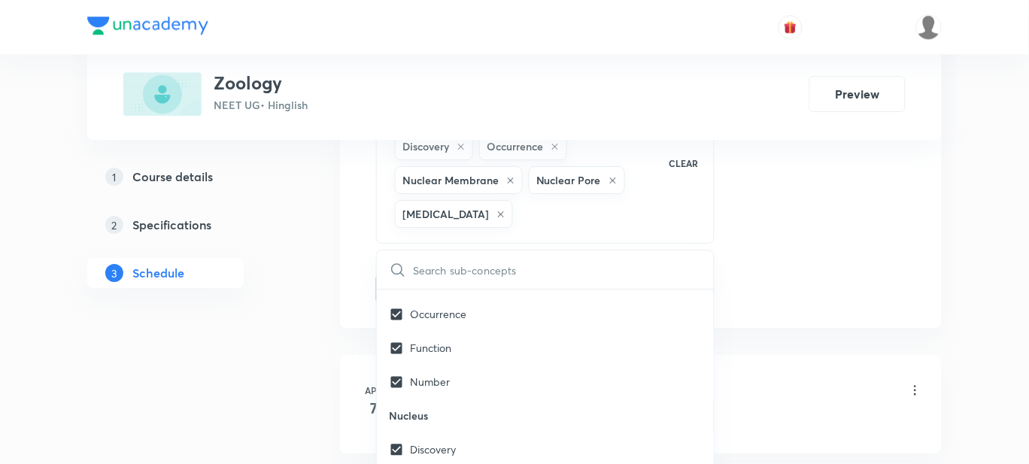
checkbox input "true"
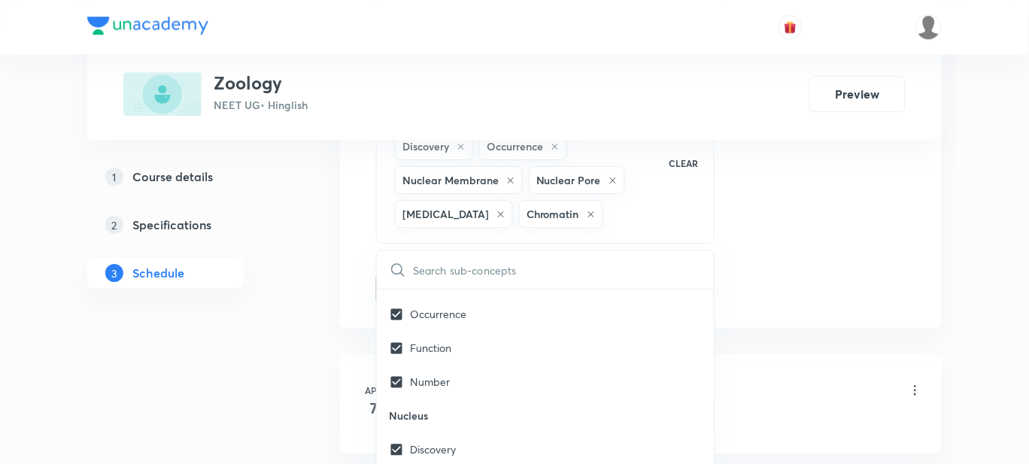
checkbox input "true"
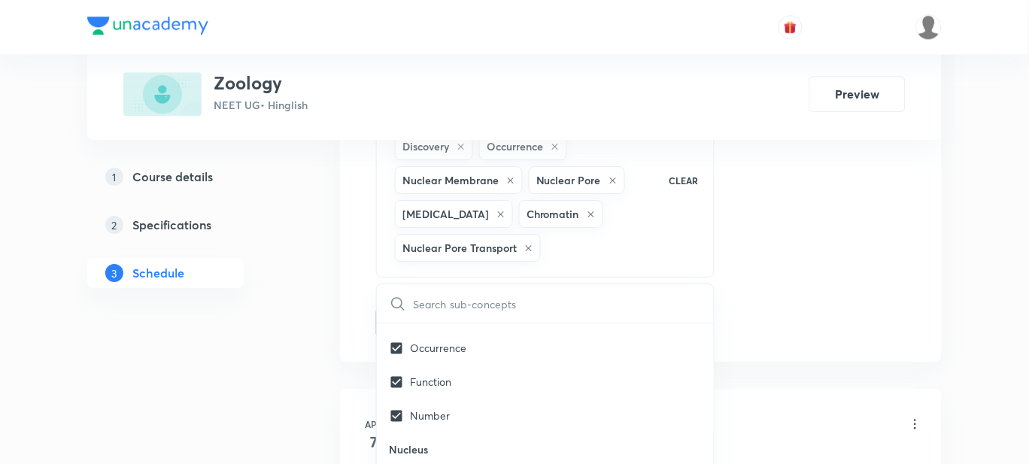
checkbox input "true"
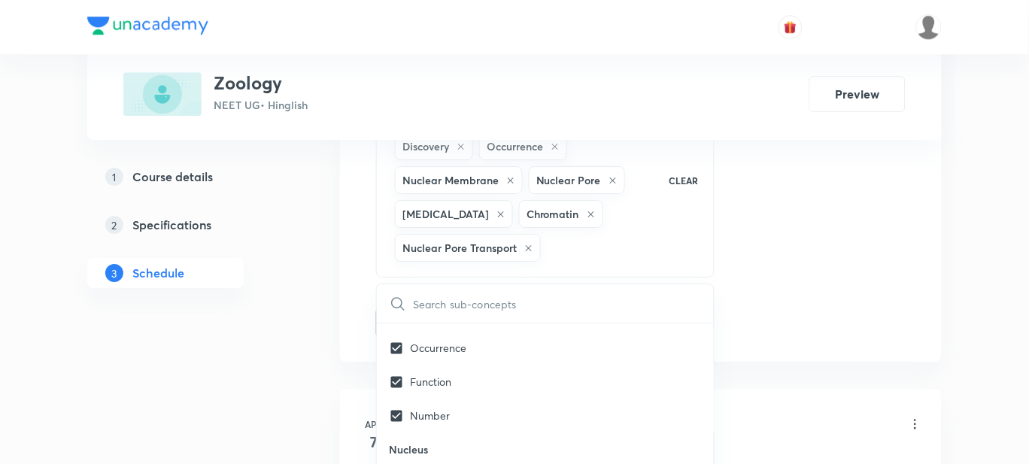
checkbox input "true"
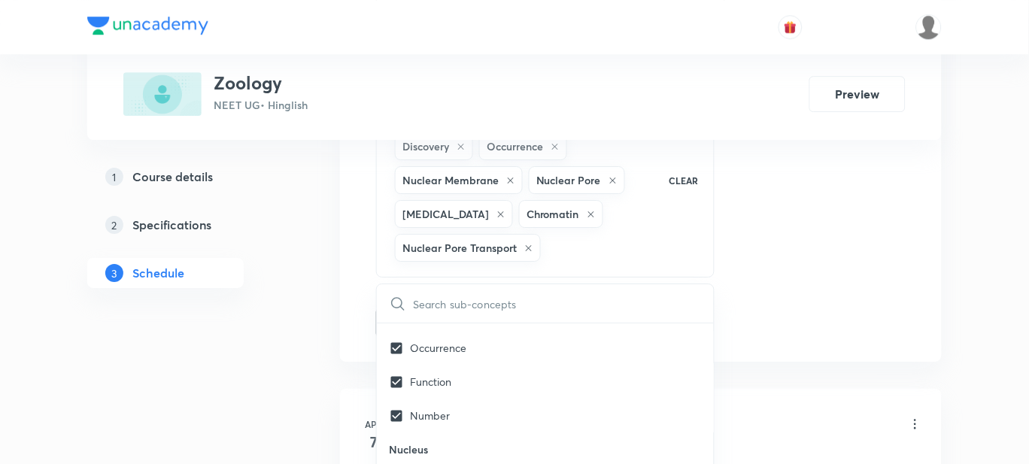
scroll to position [19563, 0]
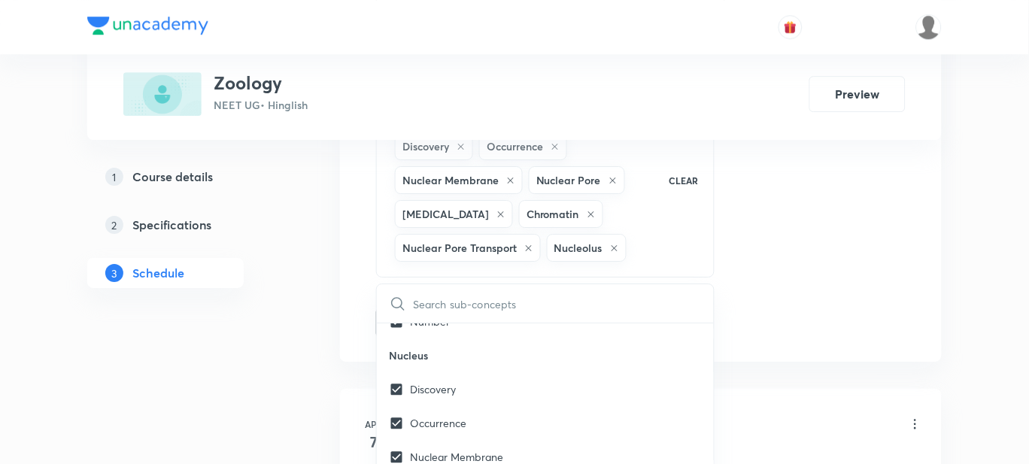
checkbox input "true"
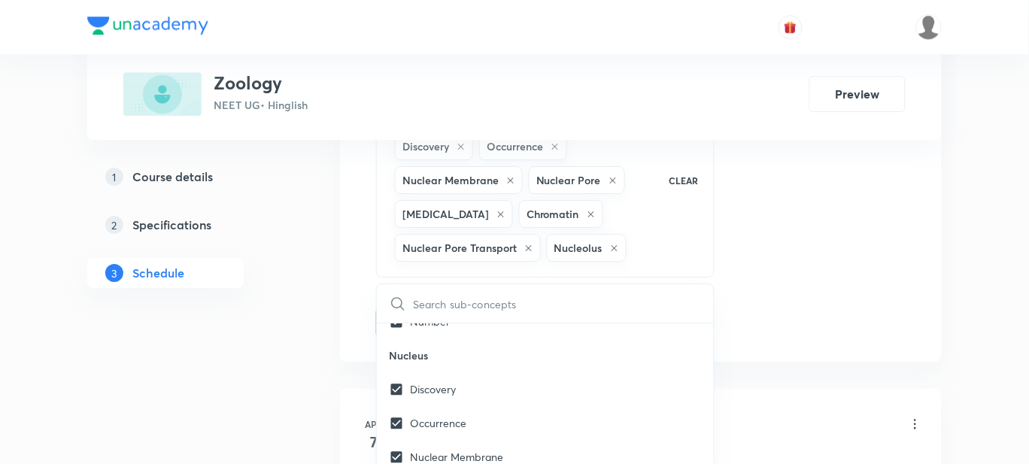
checkbox input "true"
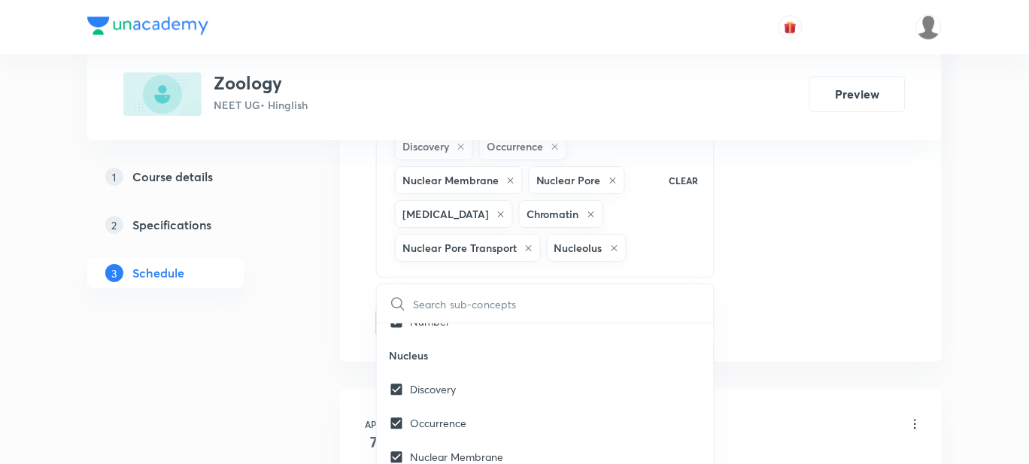
checkbox input "true"
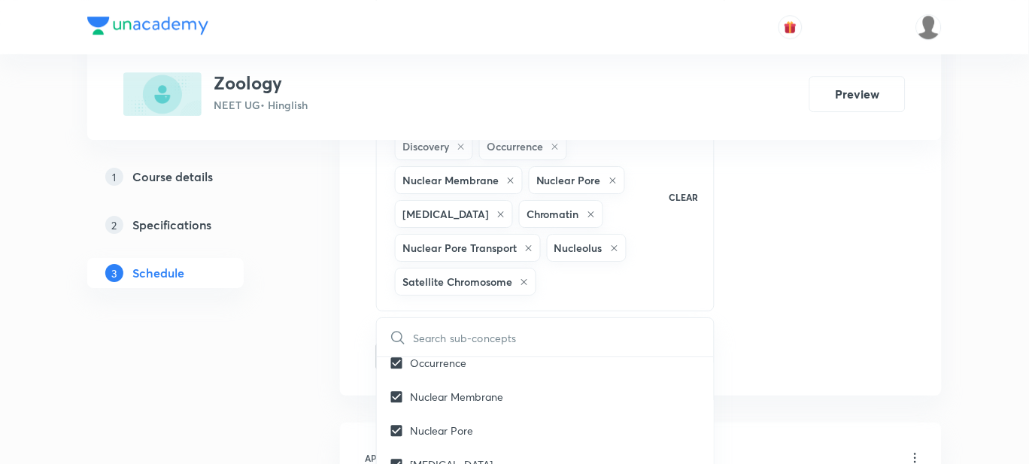
checkbox input "true"
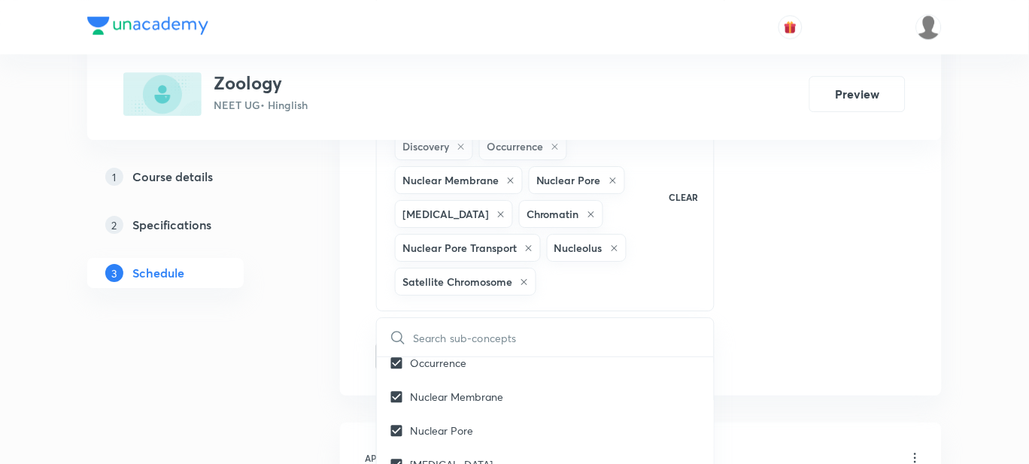
checkbox input "true"
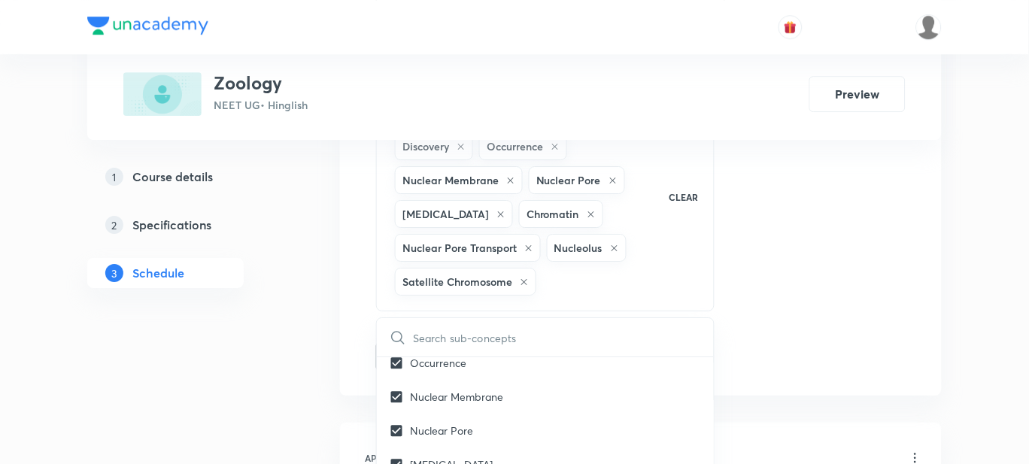
checkbox input "true"
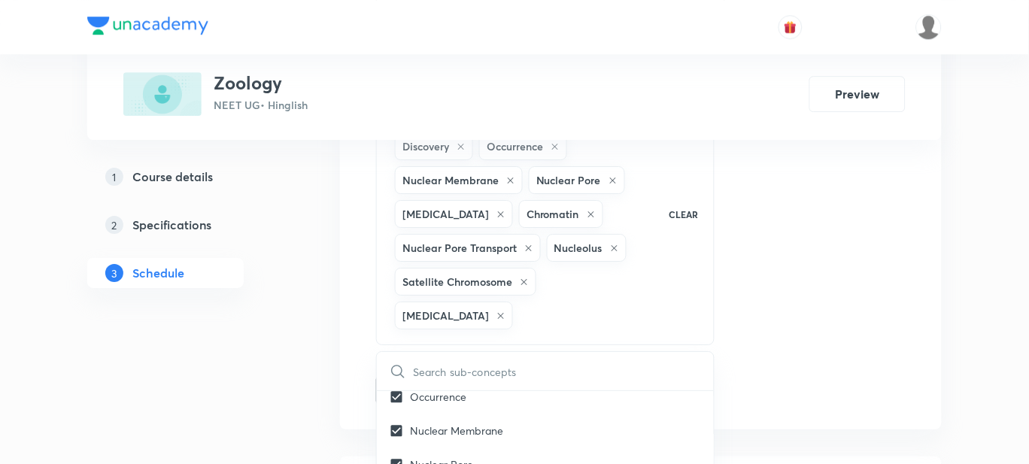
checkbox input "true"
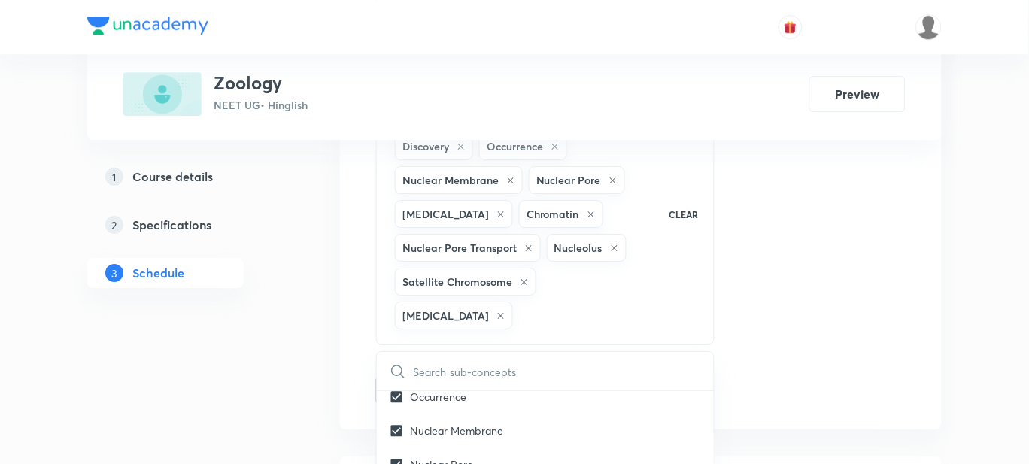
checkbox input "true"
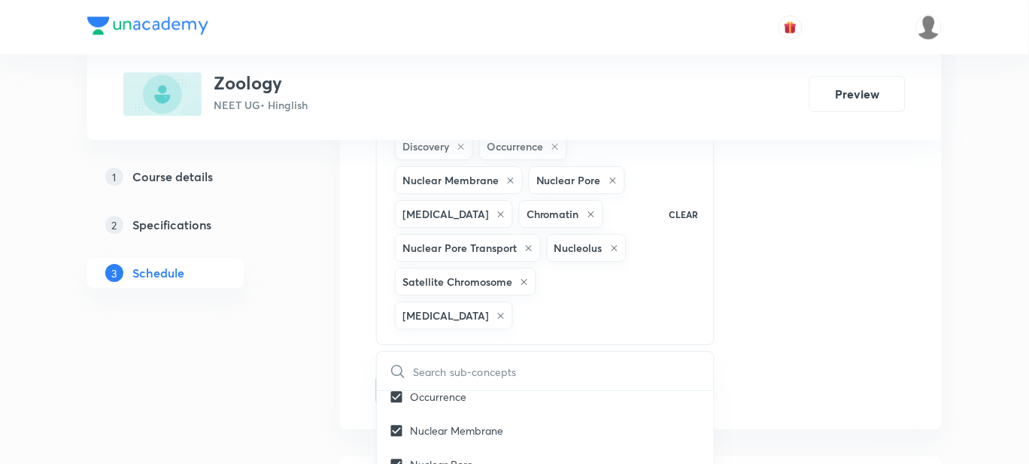
checkbox input "true"
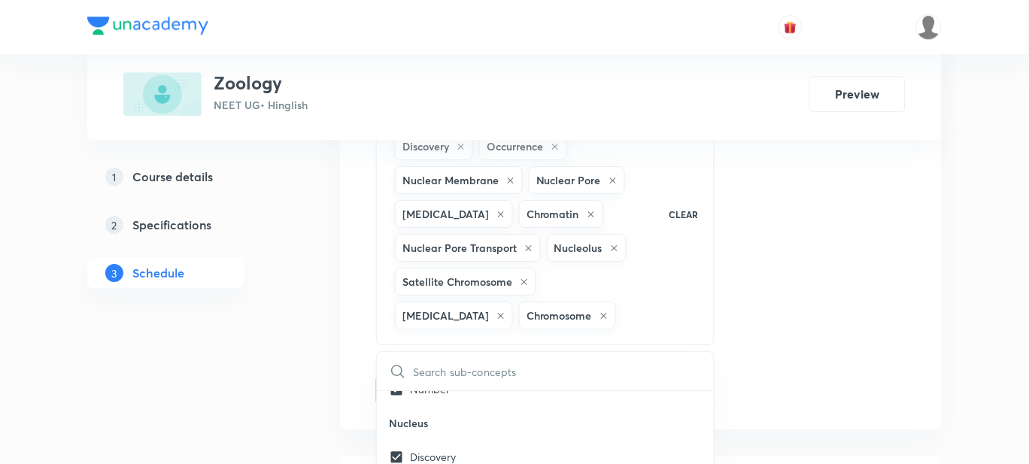
checkbox input "true"
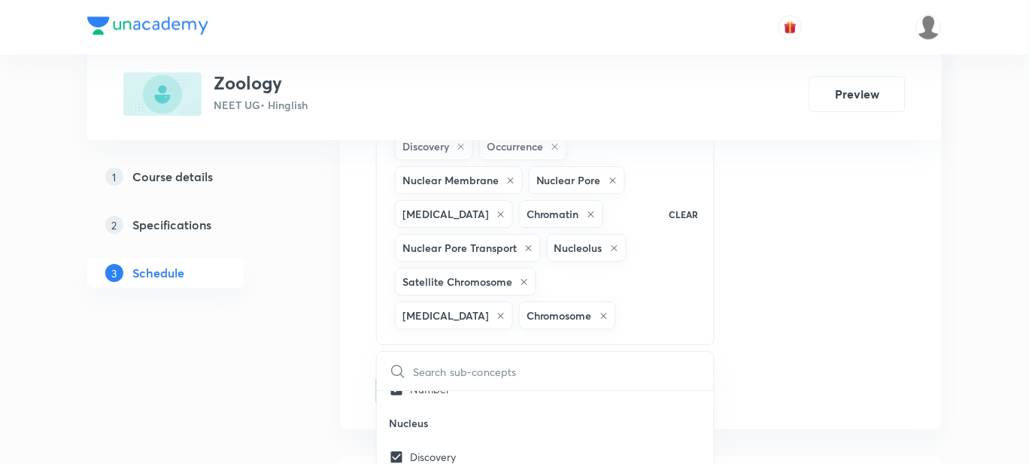
checkbox input "true"
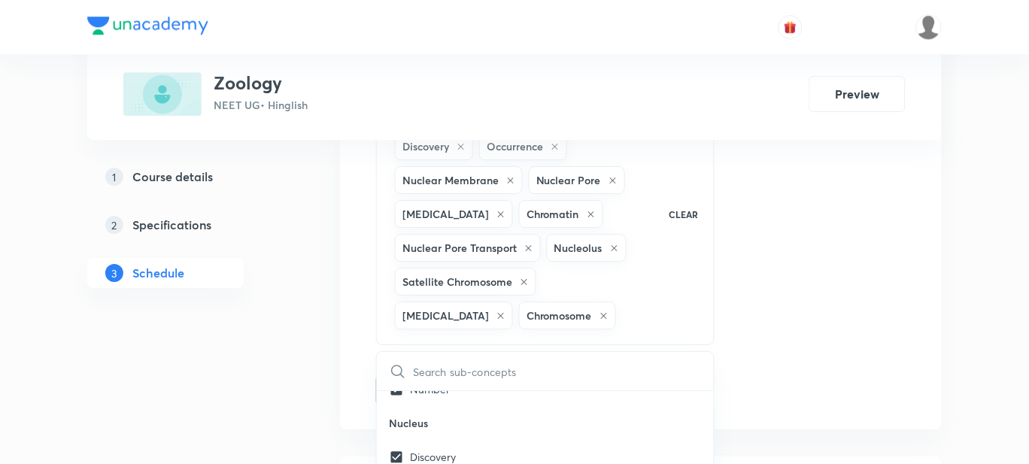
checkbox input "true"
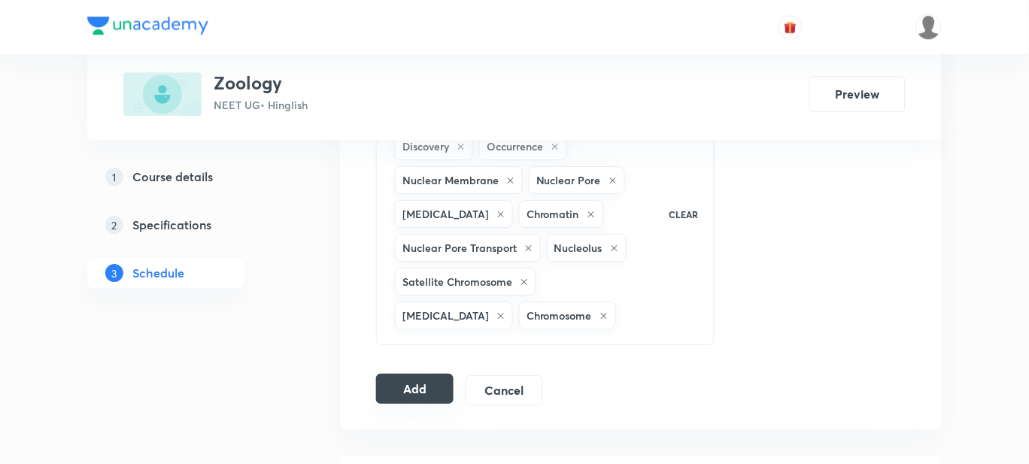
click at [419, 393] on button "Add" at bounding box center [415, 389] width 78 height 30
